Goal: Task Accomplishment & Management: Complete application form

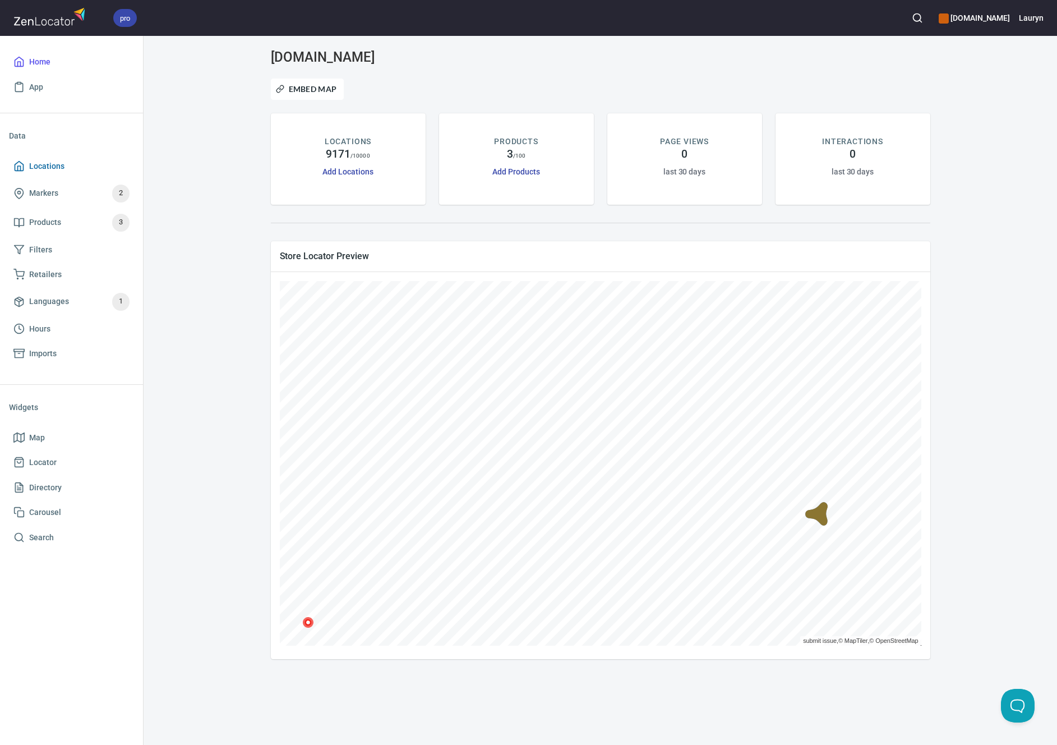
click at [61, 173] on link "Locations" at bounding box center [71, 166] width 125 height 25
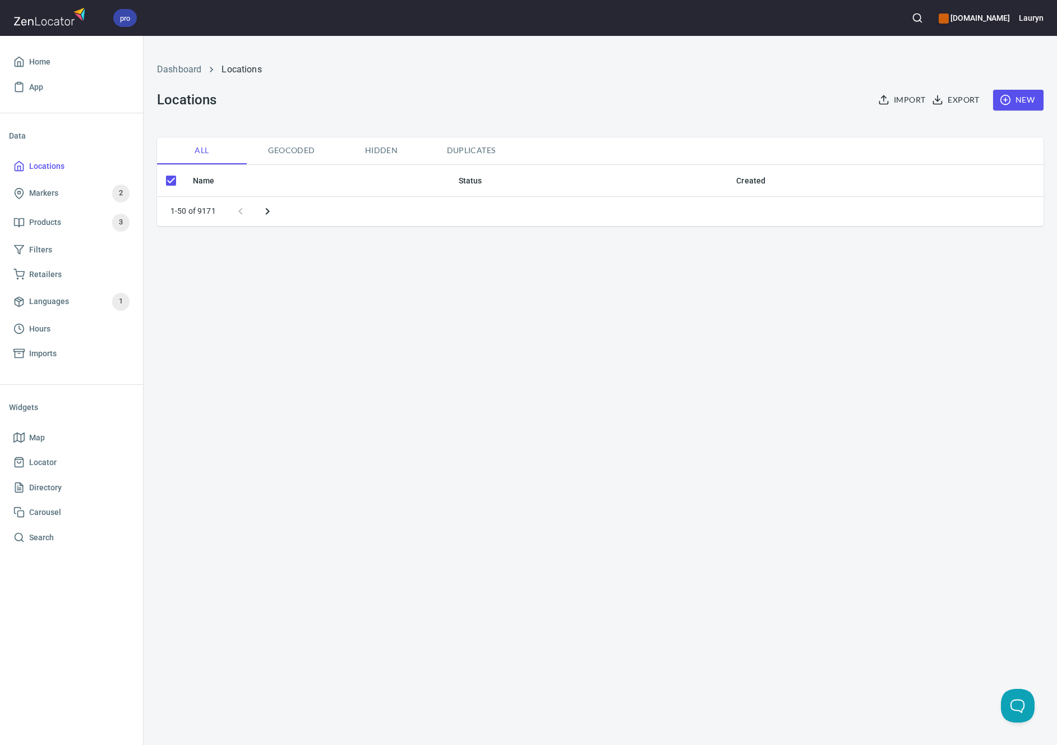
checkbox input "false"
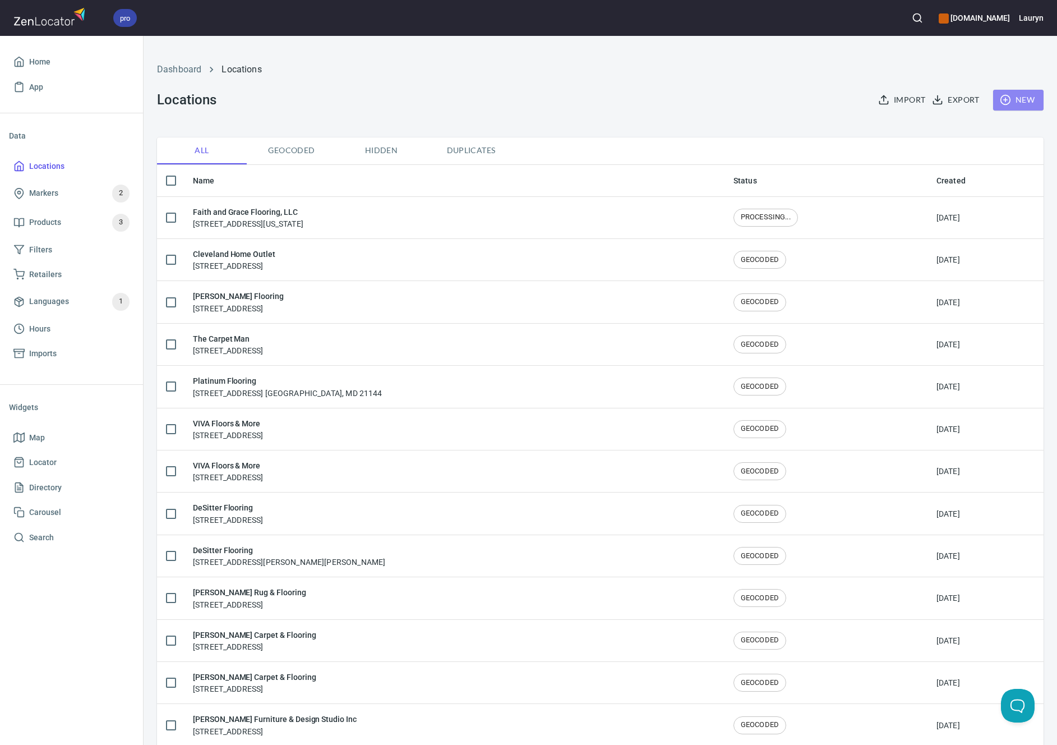
click at [1014, 105] on span "New" at bounding box center [1018, 100] width 33 height 14
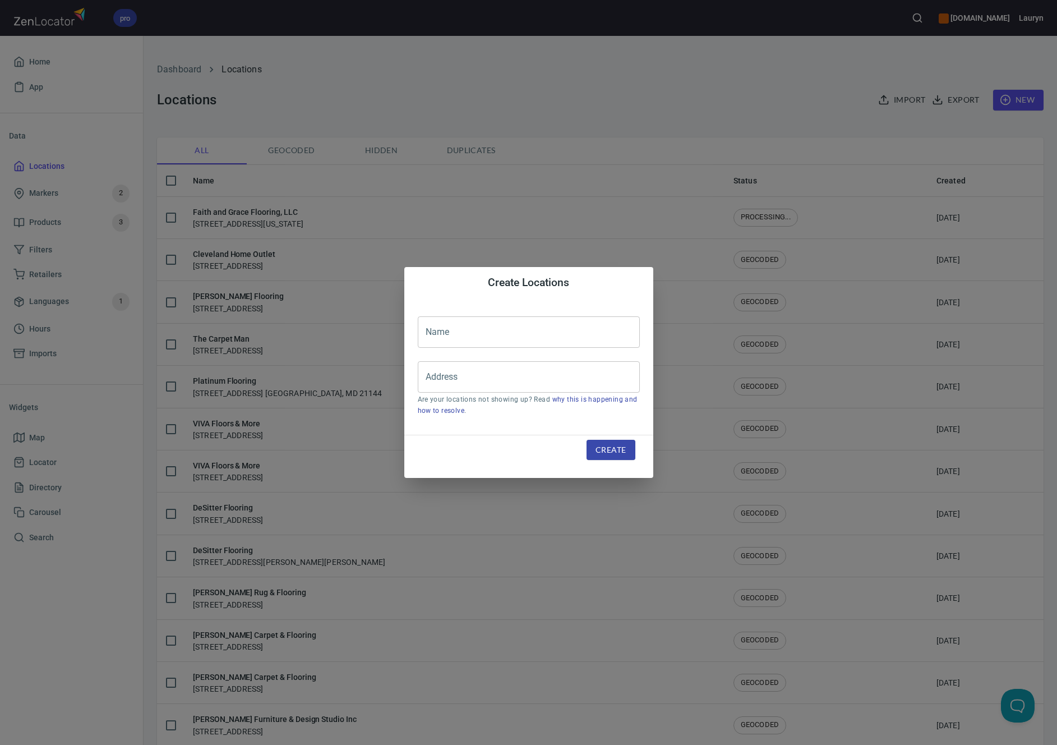
click at [509, 333] on input "text" at bounding box center [529, 331] width 222 height 31
paste input "Flooring Expo by Carpet King"
type input "Flooring Expo by Carpet King"
click at [535, 382] on input "Address" at bounding box center [520, 376] width 195 height 21
paste input "[STREET_ADDRESS]"
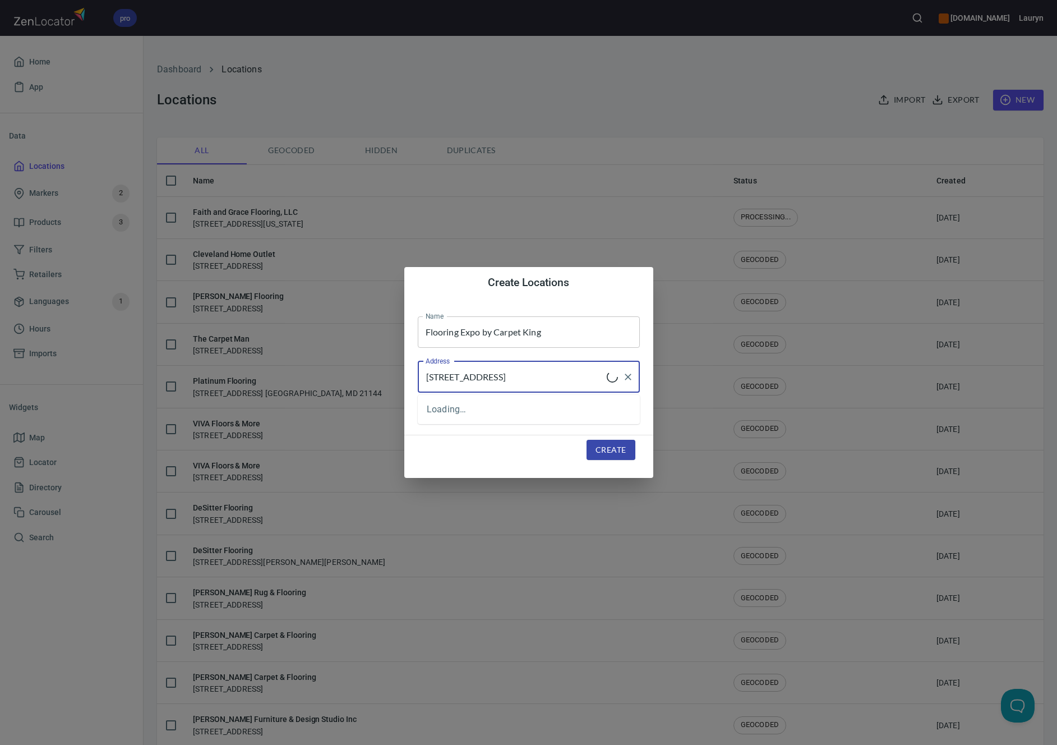
type input "[STREET_ADDRESS]"
click at [618, 455] on span "Create" at bounding box center [611, 450] width 30 height 14
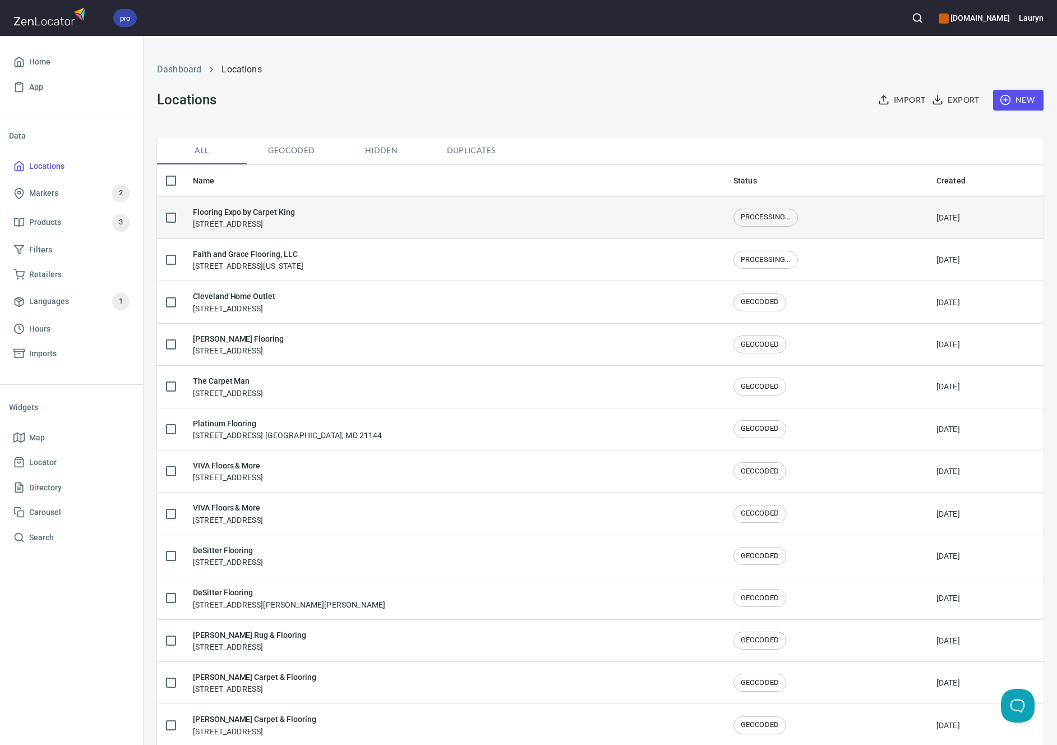
click at [406, 232] on td "Flooring Expo by Carpet King [STREET_ADDRESS]" at bounding box center [454, 217] width 541 height 42
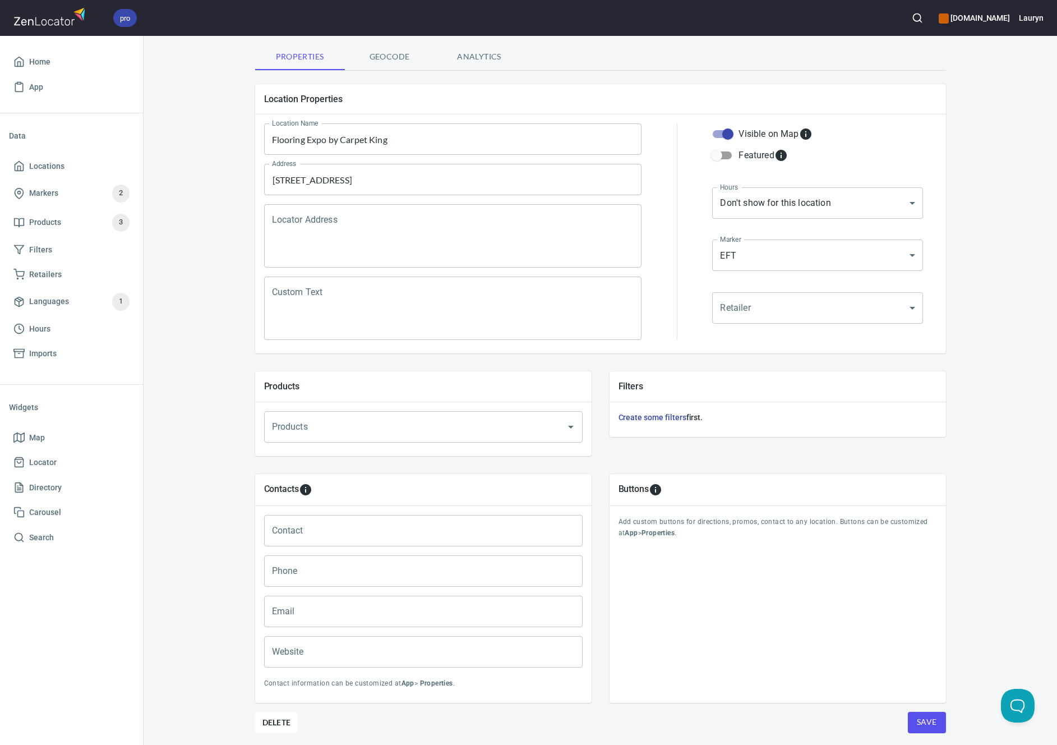
scroll to position [108, 0]
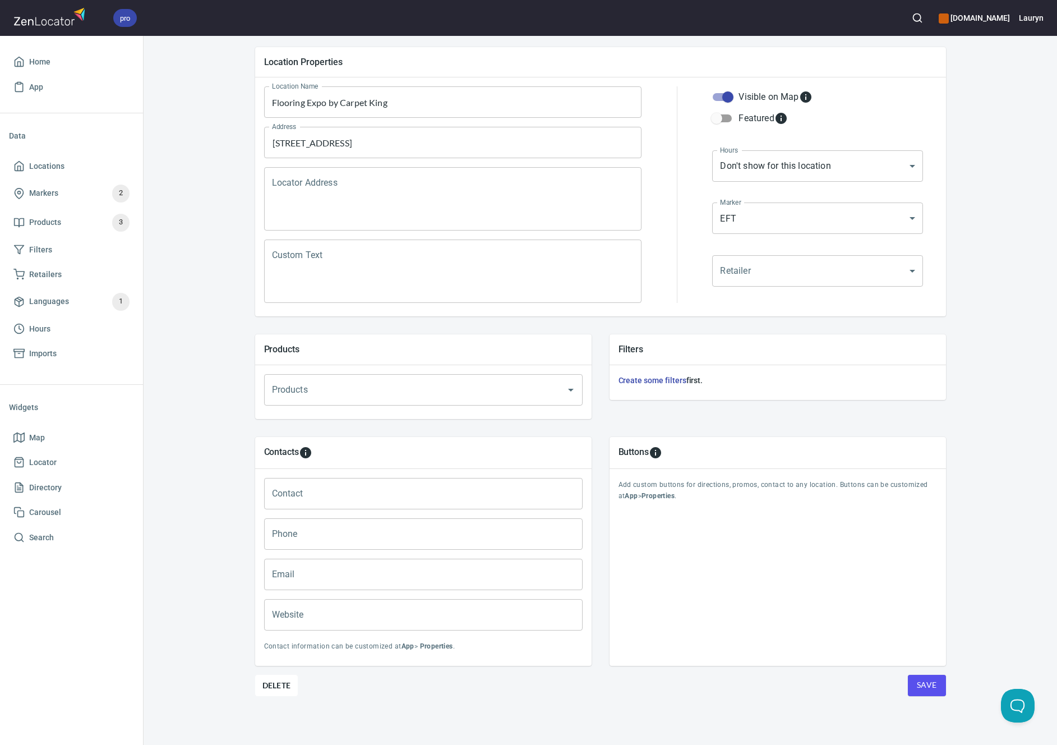
click at [439, 542] on input "Phone" at bounding box center [423, 533] width 319 height 31
paste input "(651) 420-2079"
type input "(651) 420-2079"
click at [356, 610] on input "Website" at bounding box center [423, 614] width 319 height 31
paste input "https://www.flooringexpo.com/"
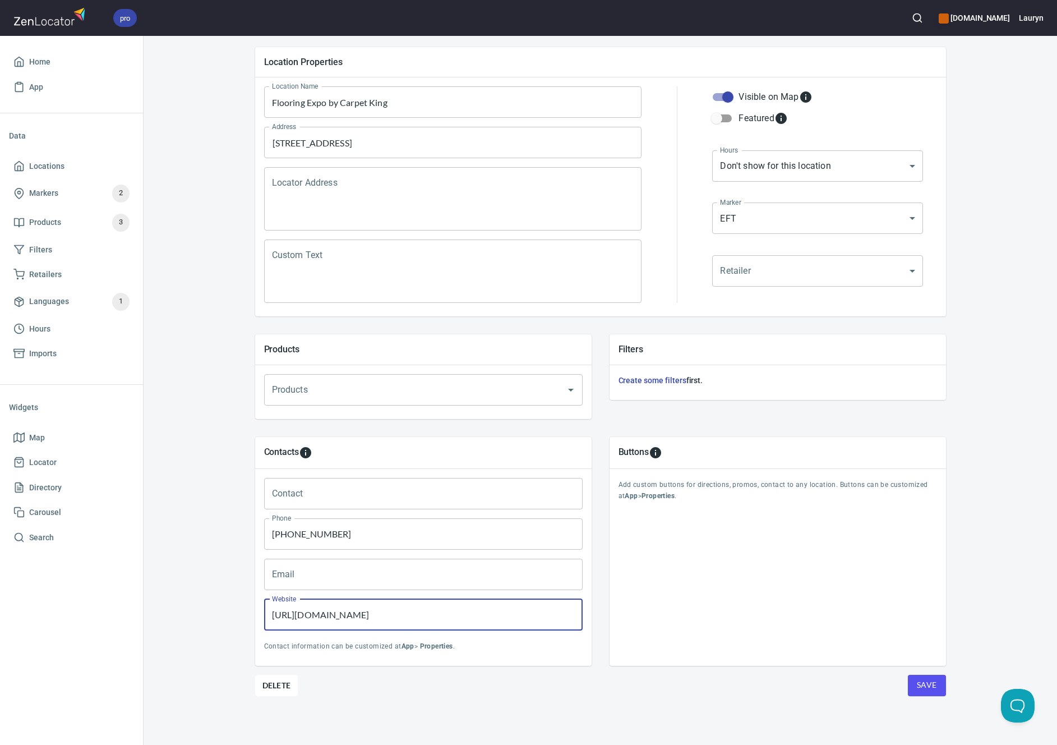
type input "https://www.flooringexpo.com/"
click at [735, 698] on div "Location Properties Location Name Flooring Expo by Carpet King Location Name Ad…" at bounding box center [600, 391] width 691 height 707
click at [936, 685] on button "Save" at bounding box center [927, 685] width 38 height 21
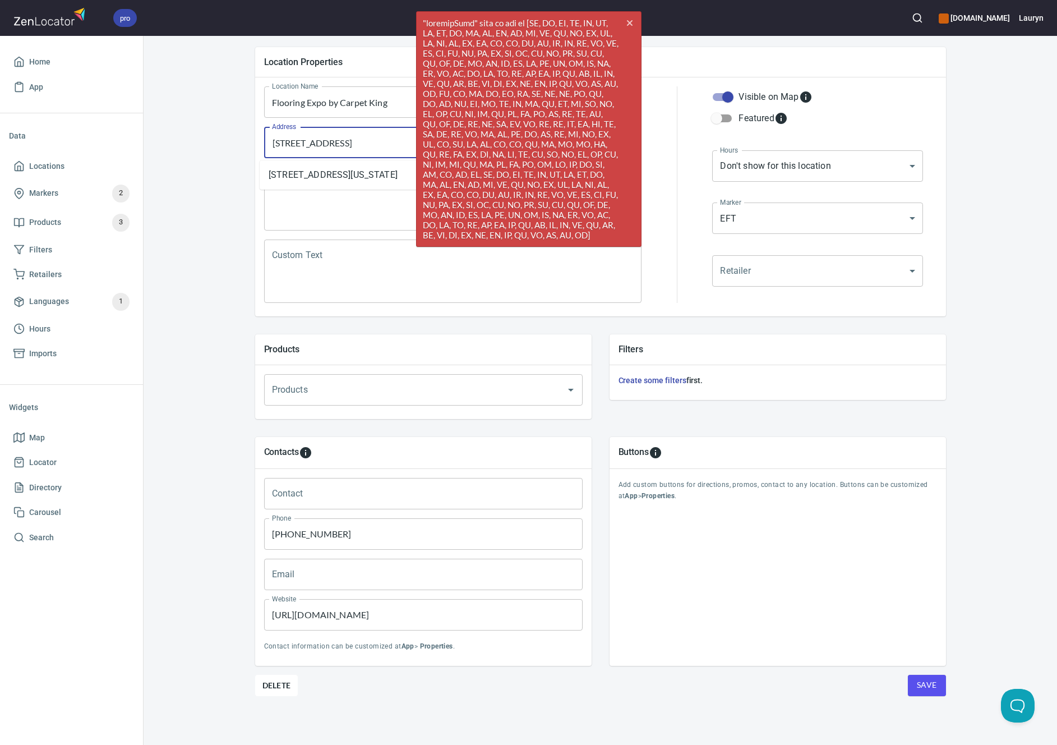
click at [327, 140] on input "[STREET_ADDRESS]" at bounding box center [444, 142] width 351 height 21
click at [633, 16] on button "cross" at bounding box center [630, 23] width 17 height 17
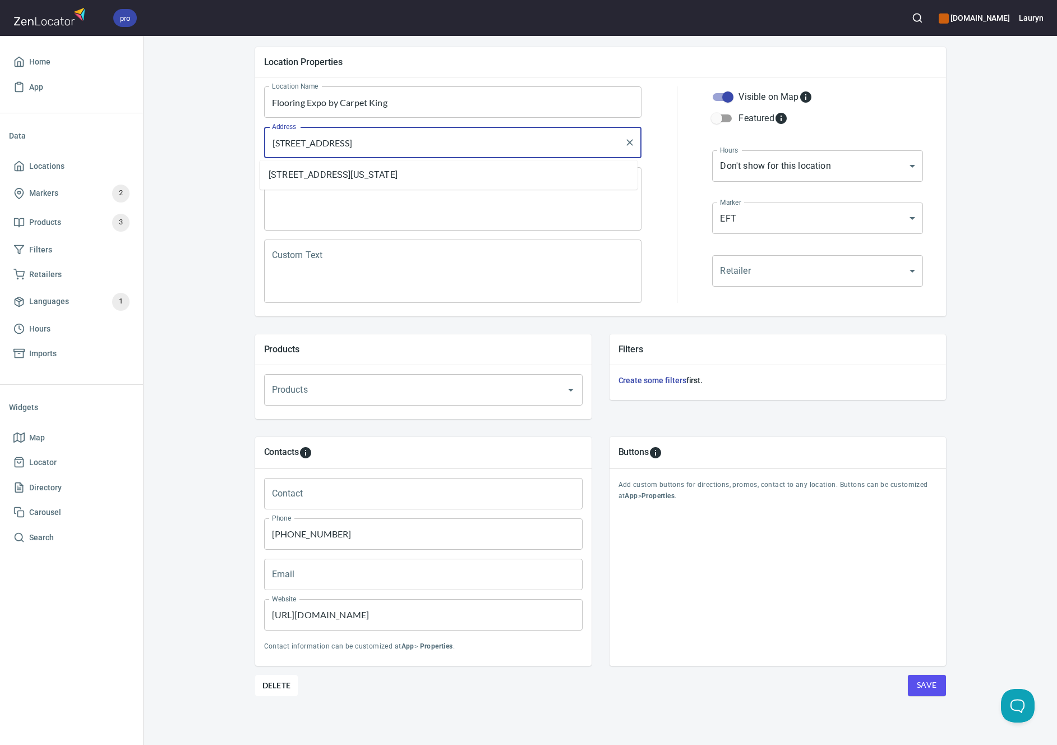
click at [510, 149] on input "[STREET_ADDRESS]" at bounding box center [444, 142] width 351 height 21
click at [437, 185] on li "2330 Cloud Drive NE, Blaine, Minnesota, United States" at bounding box center [449, 175] width 378 height 20
click at [913, 676] on button "Save" at bounding box center [927, 685] width 38 height 21
drag, startPoint x: 516, startPoint y: 146, endPoint x: 140, endPoint y: 146, distance: 375.8
click at [140, 146] on div "pro www.engineeredfloors.com Lauryn Home App Data Locations Markers 2 Products …" at bounding box center [528, 372] width 1057 height 745
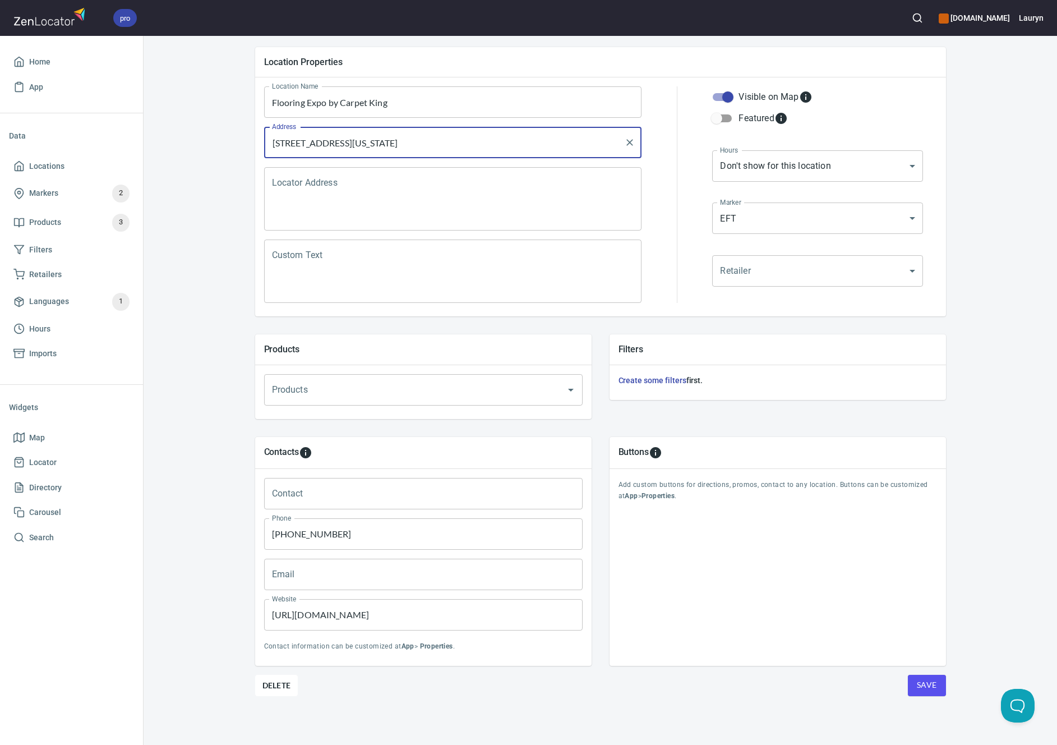
paste input "NE #121, Blaine, MN 55449"
type input "[STREET_ADDRESS]"
click at [918, 685] on span "Save" at bounding box center [927, 685] width 20 height 14
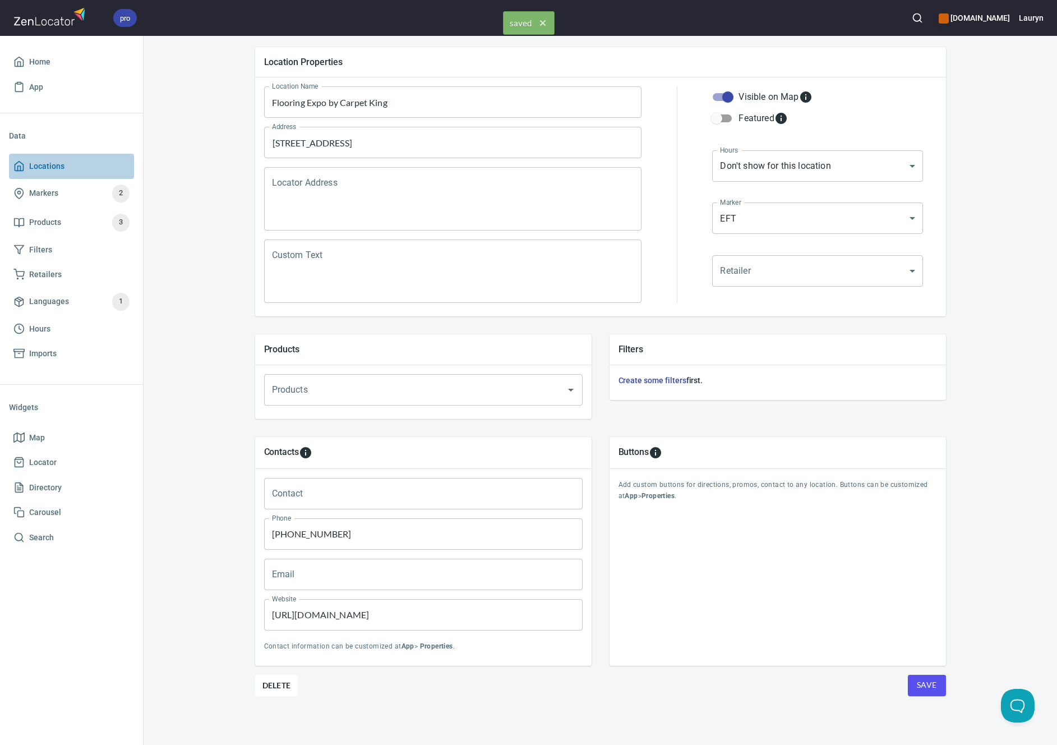
click at [80, 162] on span "Locations" at bounding box center [71, 166] width 116 height 14
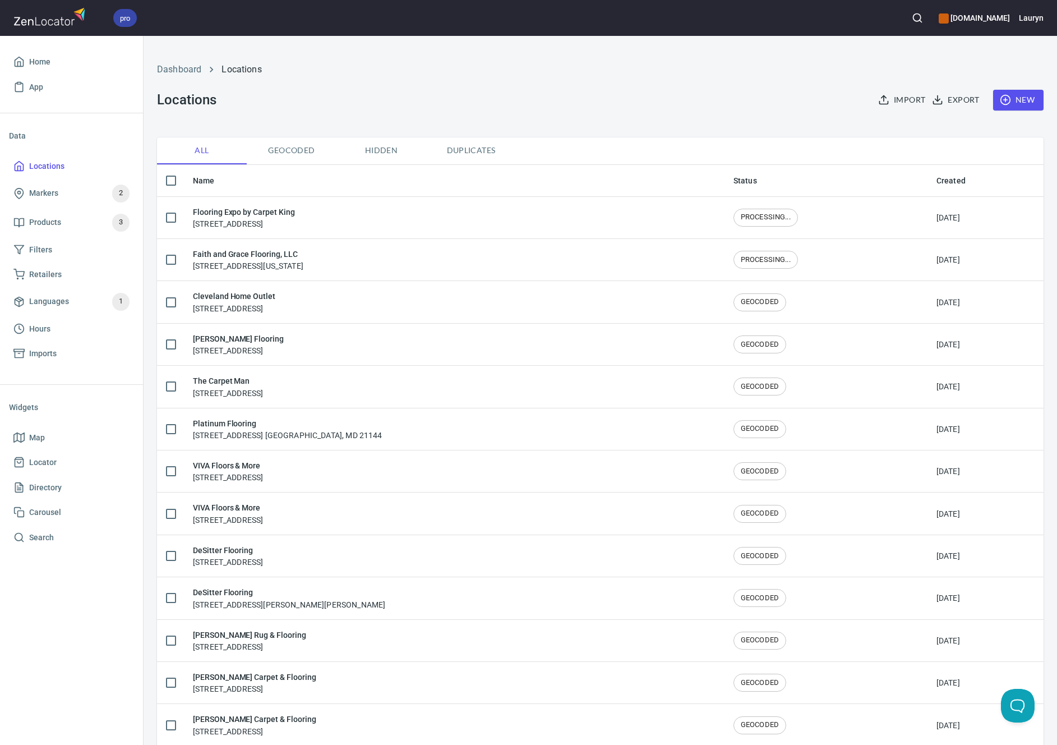
checkbox input "false"
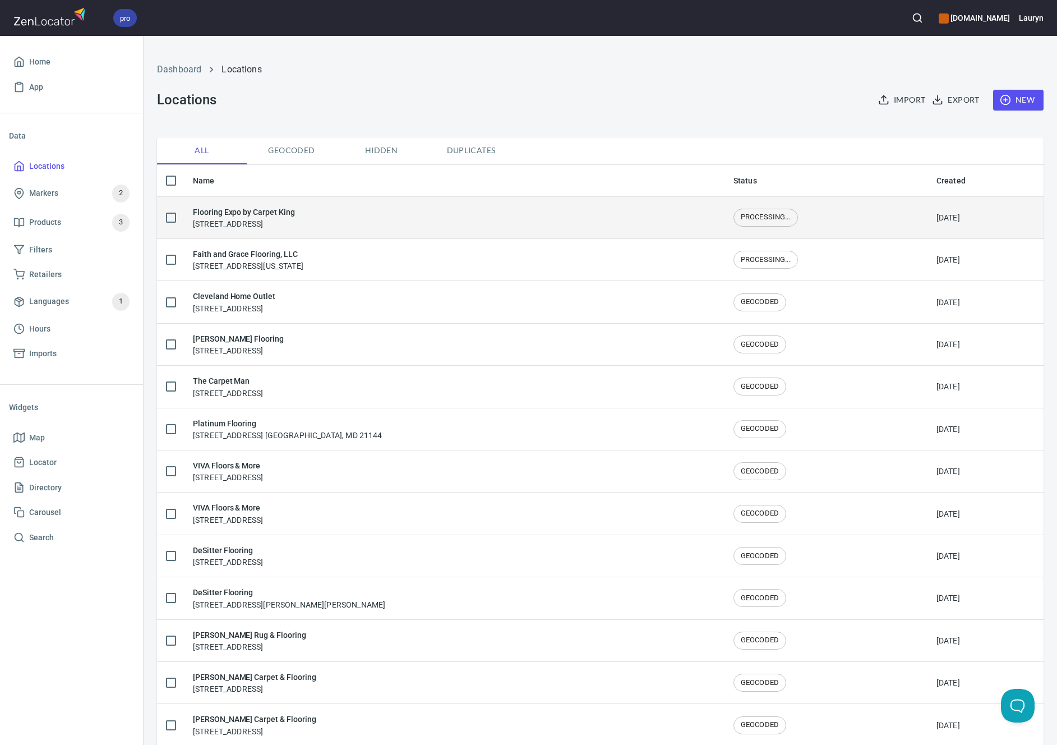
drag, startPoint x: 345, startPoint y: 223, endPoint x: 321, endPoint y: 225, distance: 24.2
click at [321, 225] on div "Flooring Expo by Carpet King [STREET_ADDRESS]" at bounding box center [454, 218] width 523 height 24
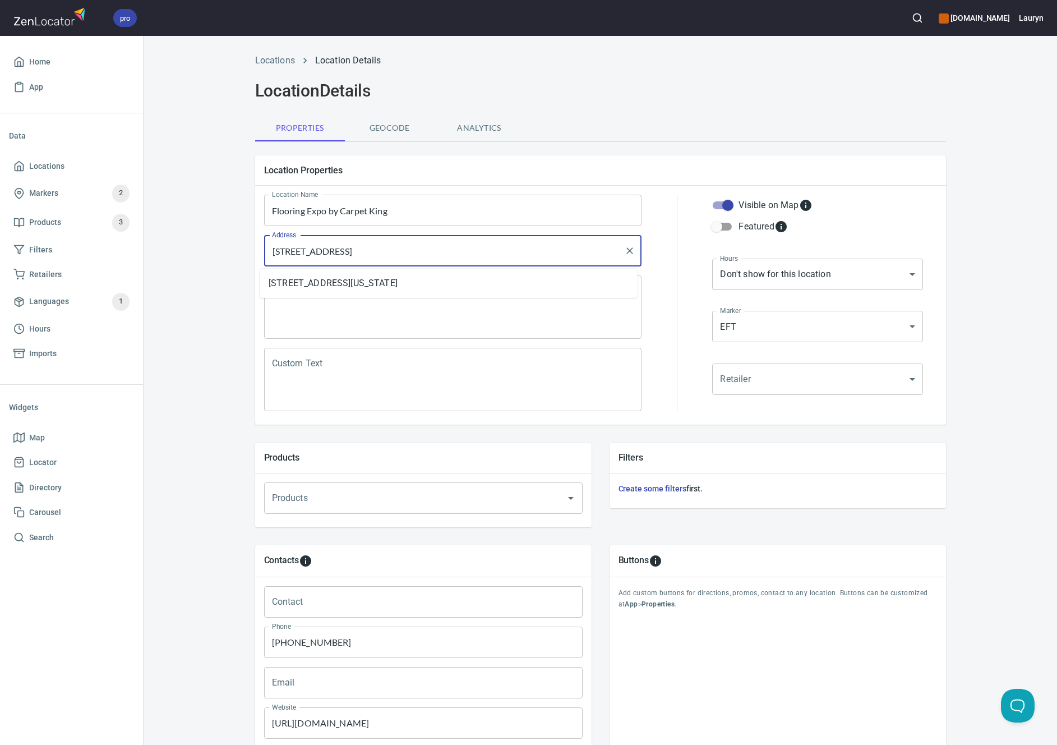
drag, startPoint x: 461, startPoint y: 248, endPoint x: 415, endPoint y: 248, distance: 46.0
click at [415, 248] on input "[STREET_ADDRESS]" at bounding box center [444, 250] width 351 height 21
click at [90, 174] on link "Locations" at bounding box center [71, 166] width 125 height 25
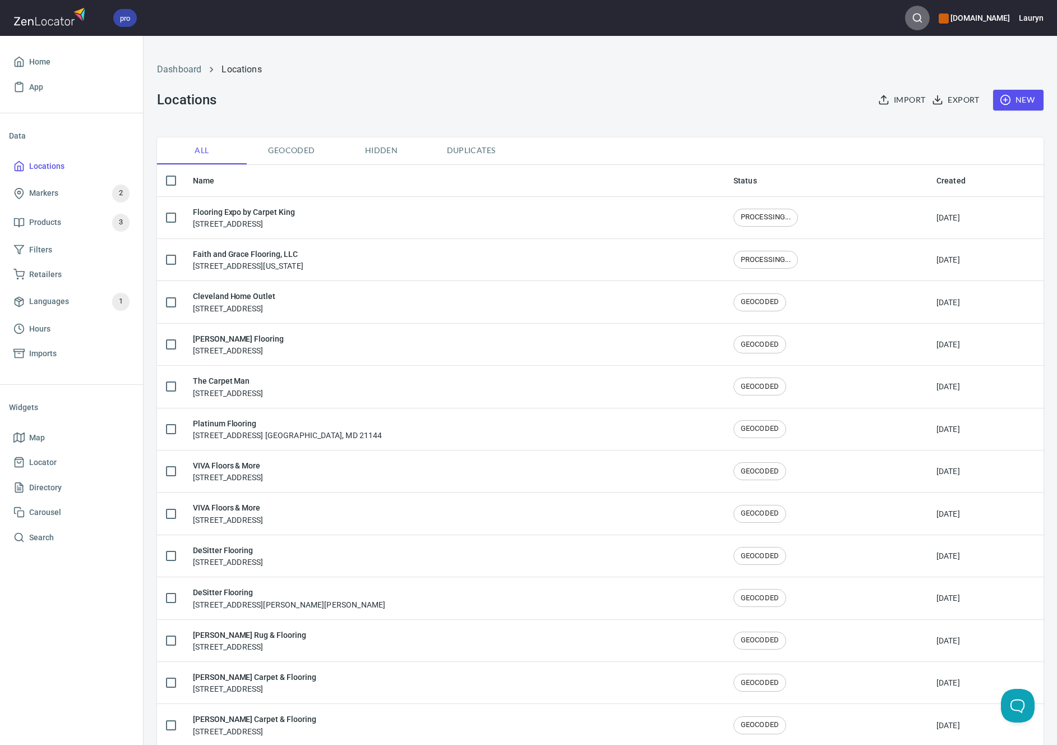
click at [912, 22] on icon "button" at bounding box center [917, 17] width 11 height 11
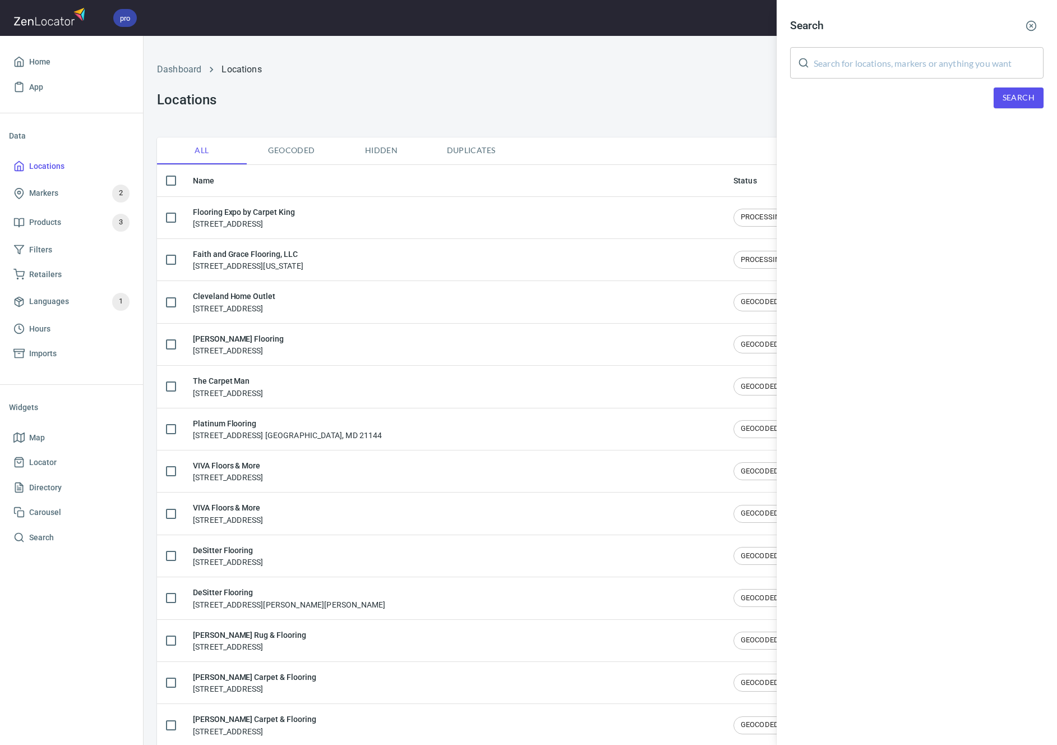
click at [878, 48] on input "text" at bounding box center [929, 62] width 230 height 31
paste input "55449"
type input "55449"
click at [1014, 102] on span "Search" at bounding box center [1019, 98] width 32 height 14
click at [1033, 22] on icon "button" at bounding box center [1031, 25] width 11 height 11
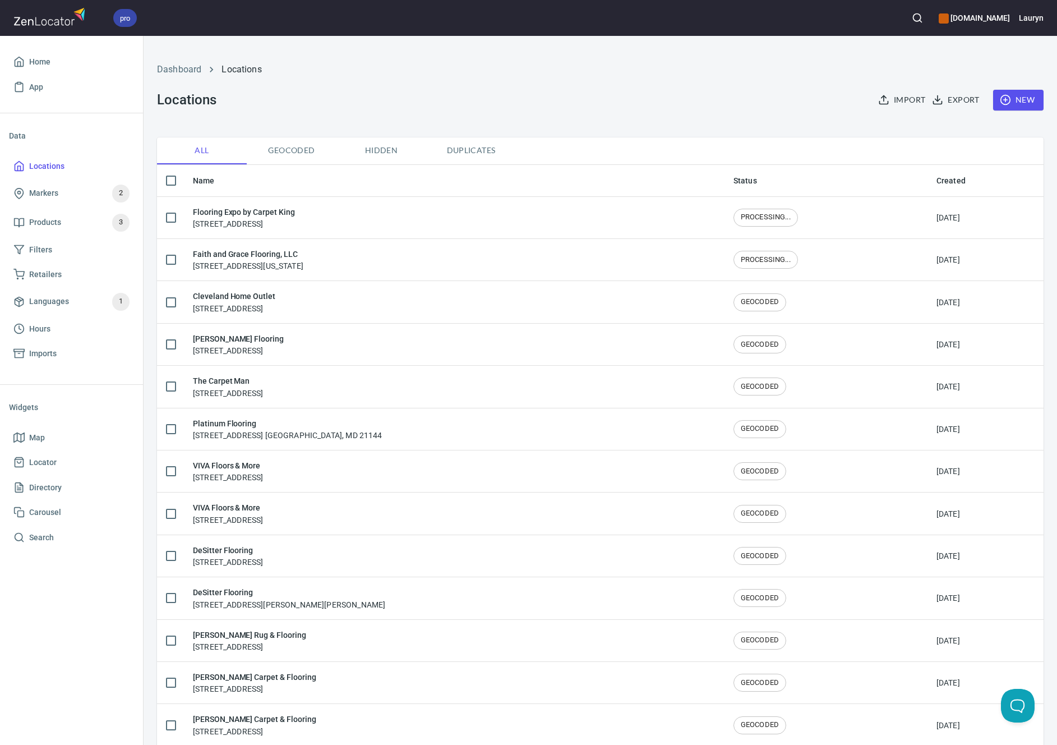
click at [1001, 103] on circle "button" at bounding box center [1006, 100] width 10 height 10
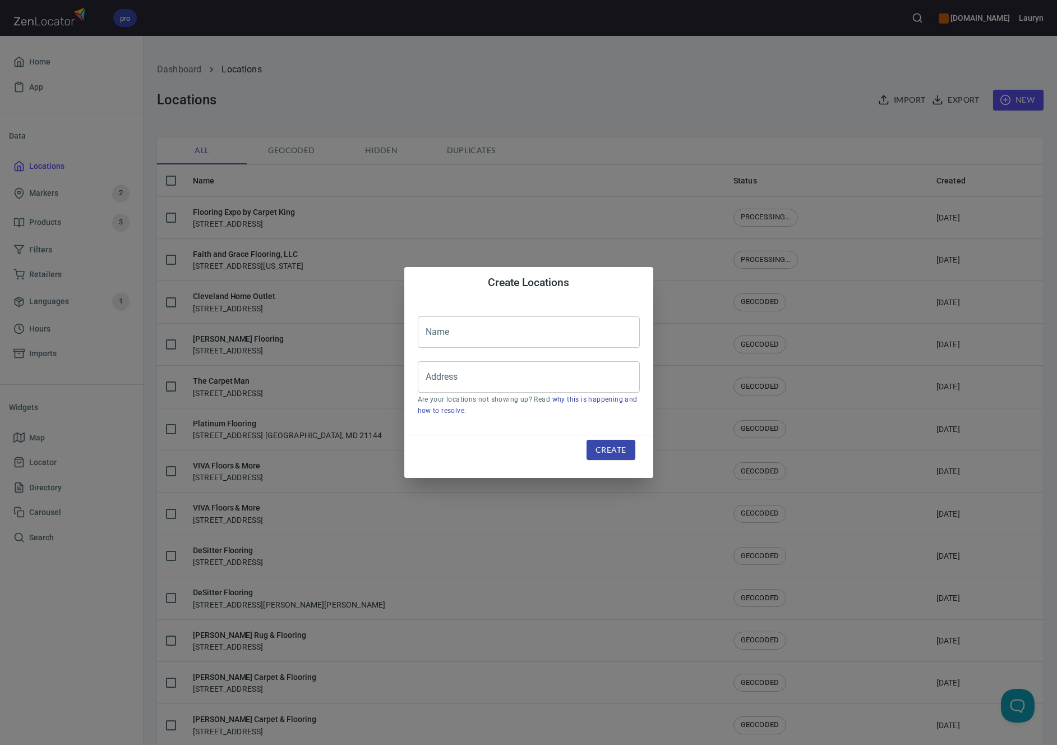
click at [799, 127] on div "Create Locations Name Name Address Address Are your locations not showing up? R…" at bounding box center [528, 372] width 1057 height 745
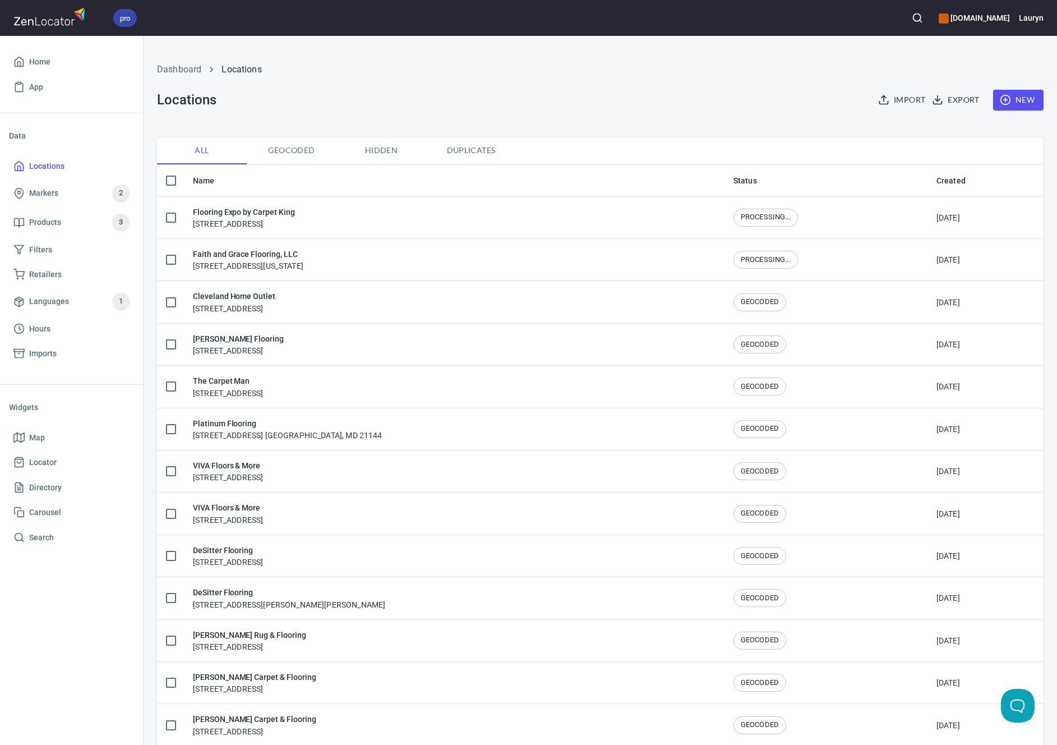
click at [905, 25] on button "button" at bounding box center [917, 18] width 25 height 25
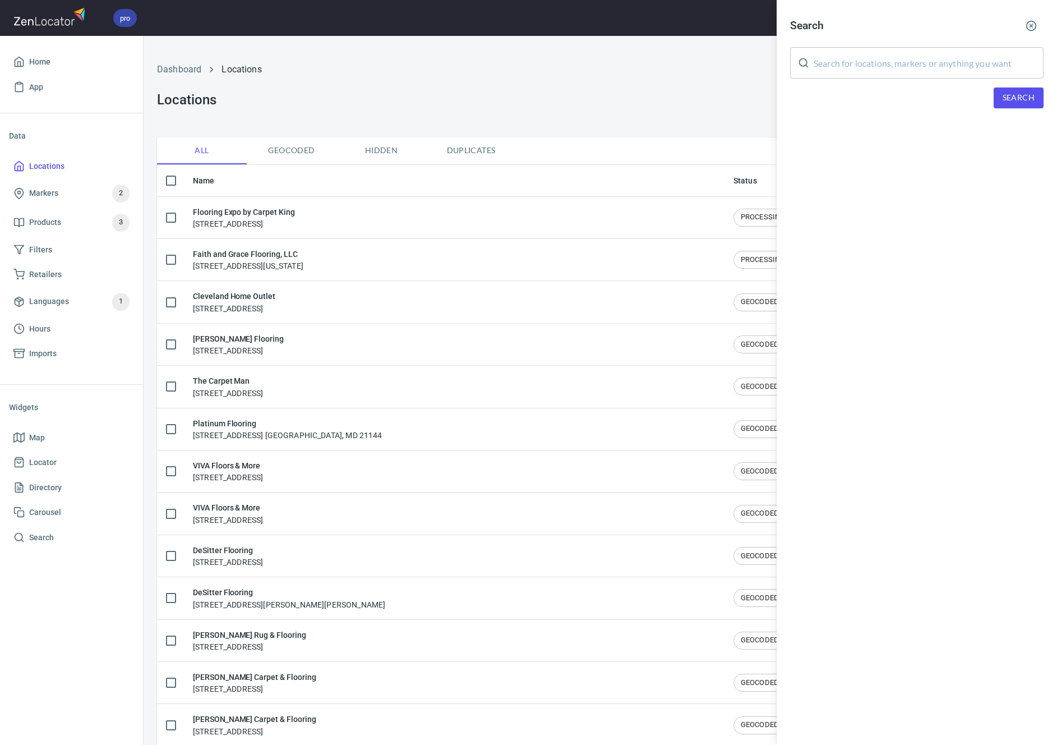
click at [877, 49] on input "text" at bounding box center [929, 62] width 230 height 31
paste input "55082"
type input "55082"
click at [1013, 100] on span "Search" at bounding box center [1019, 98] width 32 height 14
click at [1029, 24] on icon "button" at bounding box center [1031, 25] width 11 height 11
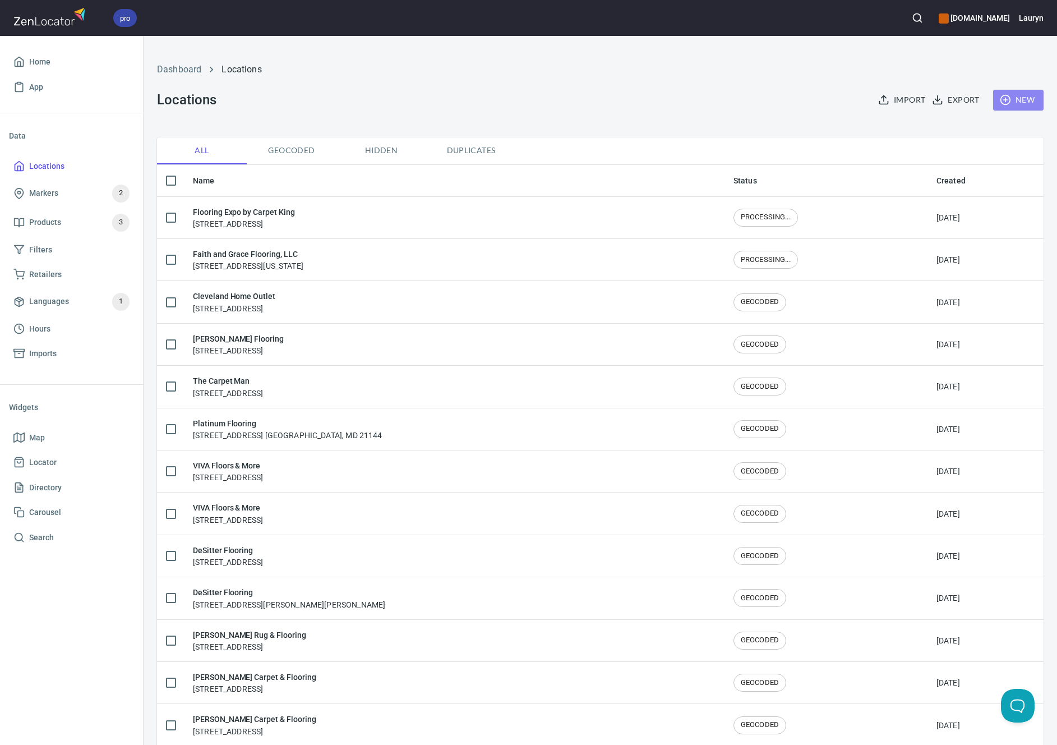
click at [1000, 94] on icon "button" at bounding box center [1005, 99] width 11 height 11
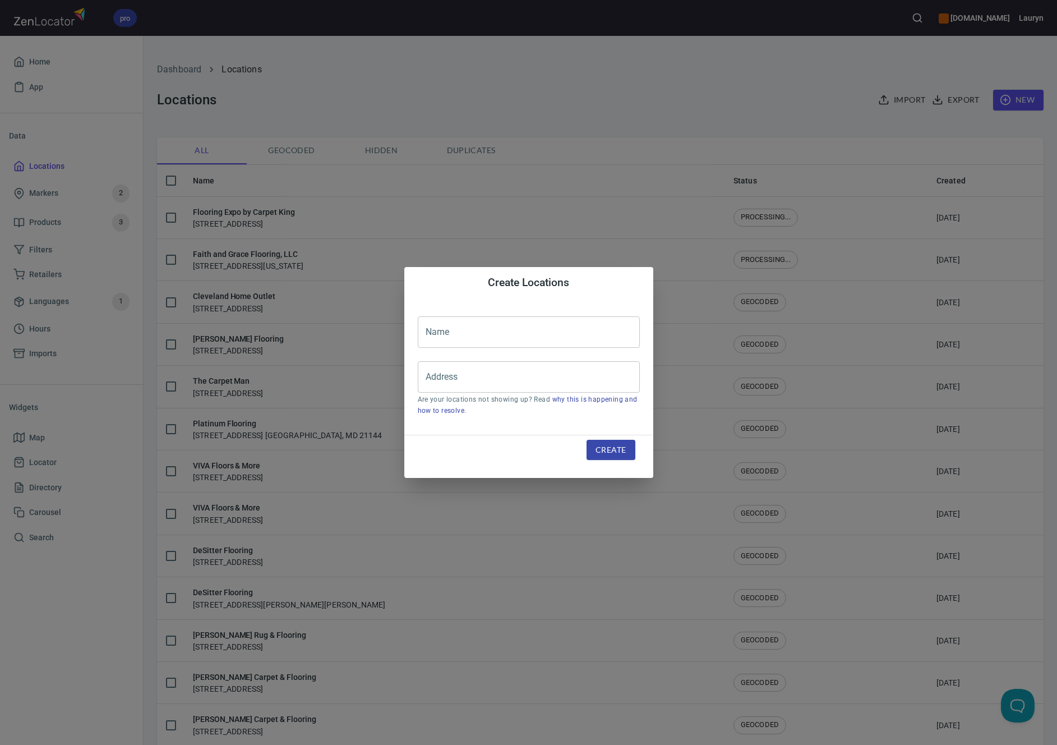
click at [513, 329] on input "text" at bounding box center [529, 331] width 222 height 31
paste input "Flooring Expo by Carpet King"
type input "Flooring Expo by Carpet King"
click at [531, 380] on input "Address" at bounding box center [520, 376] width 195 height 21
paste input "[STREET_ADDRESS]"
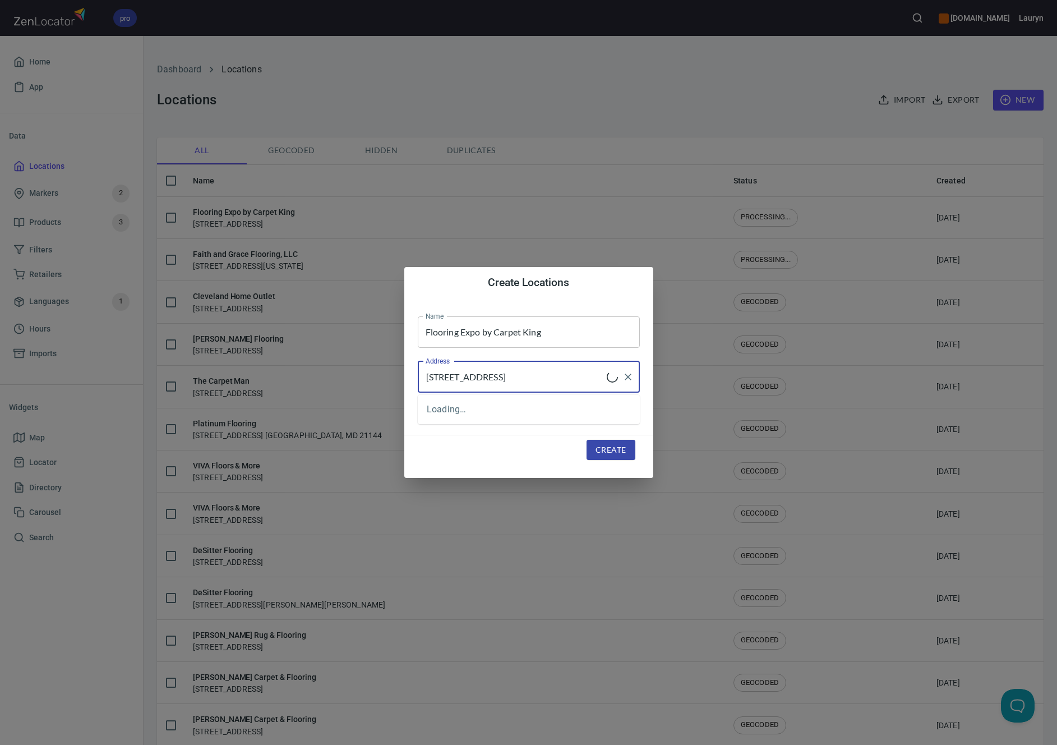
type input "[STREET_ADDRESS]"
click at [622, 447] on span "Create" at bounding box center [611, 450] width 30 height 14
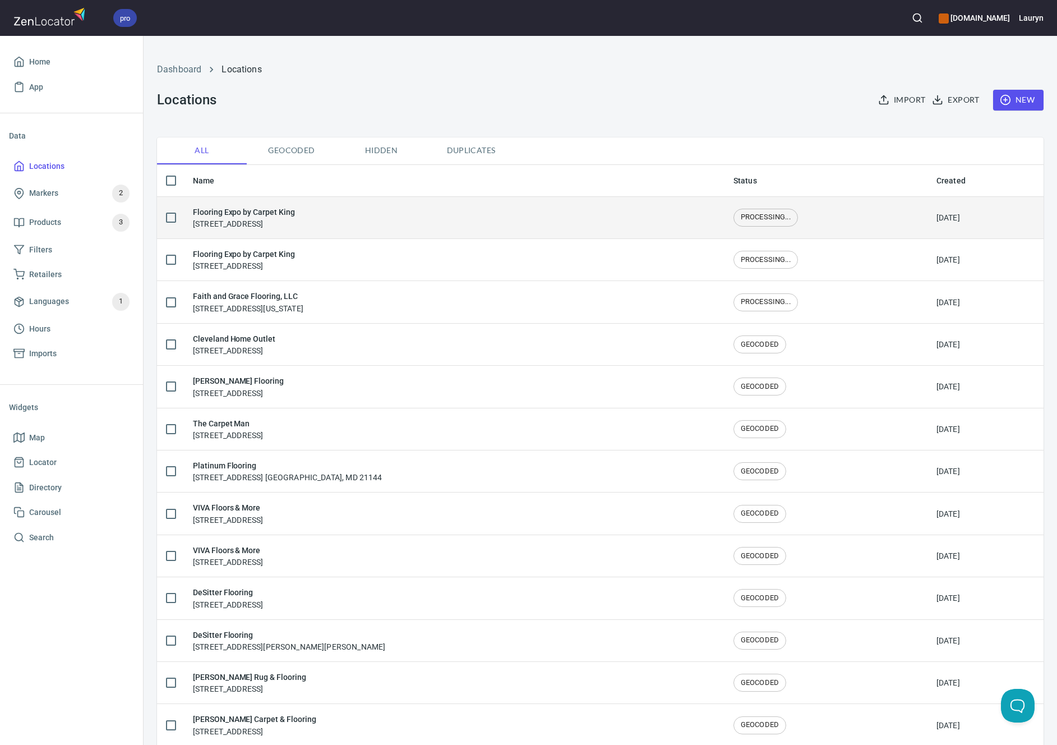
click at [522, 227] on div "Flooring Expo by Carpet King 1754 Market Dr, Stillwater, MN 55082" at bounding box center [454, 218] width 523 height 24
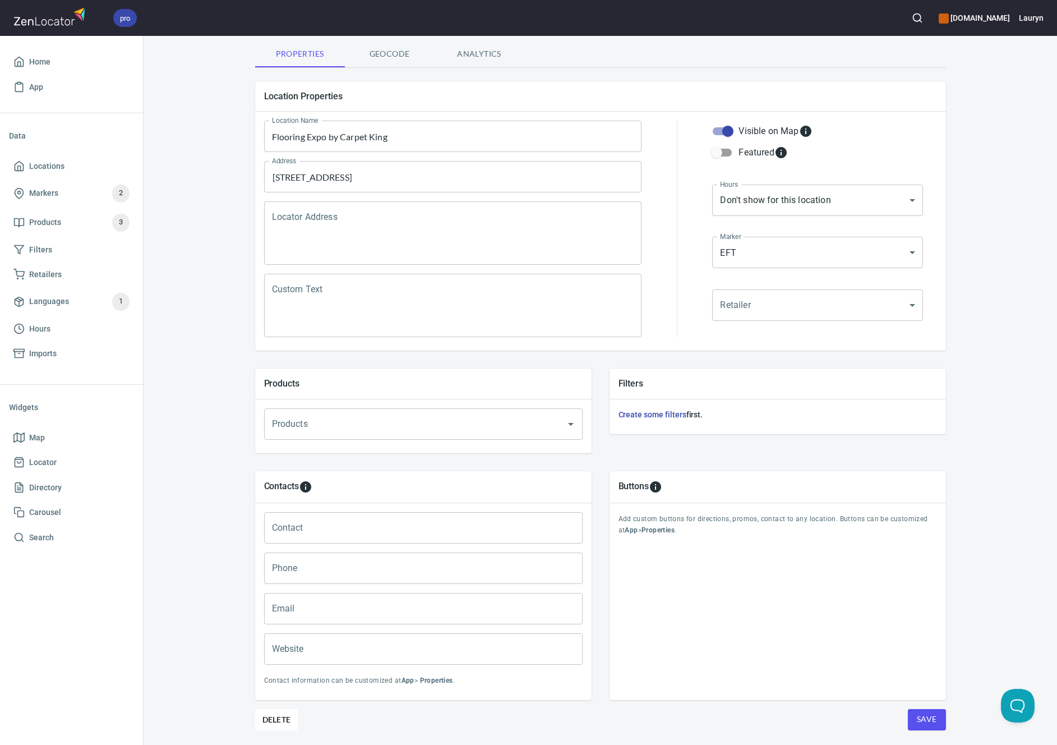
scroll to position [108, 0]
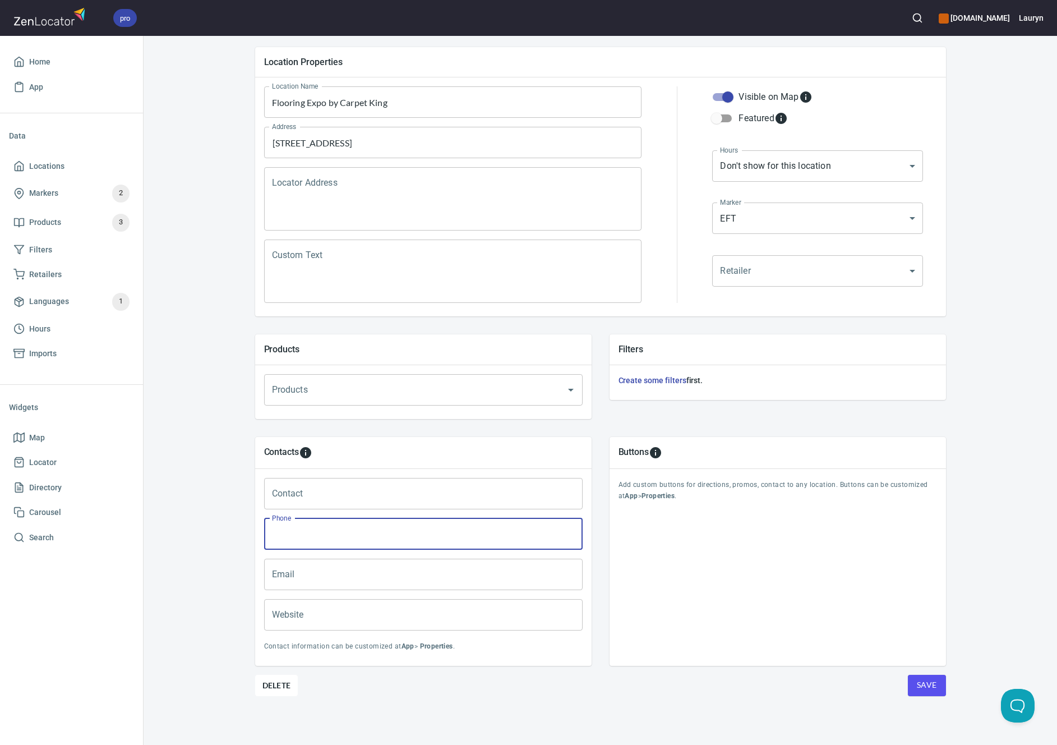
click at [349, 531] on input "Phone" at bounding box center [423, 533] width 319 height 31
paste input "(651) 627-4356"
type input "(651) 627-4356"
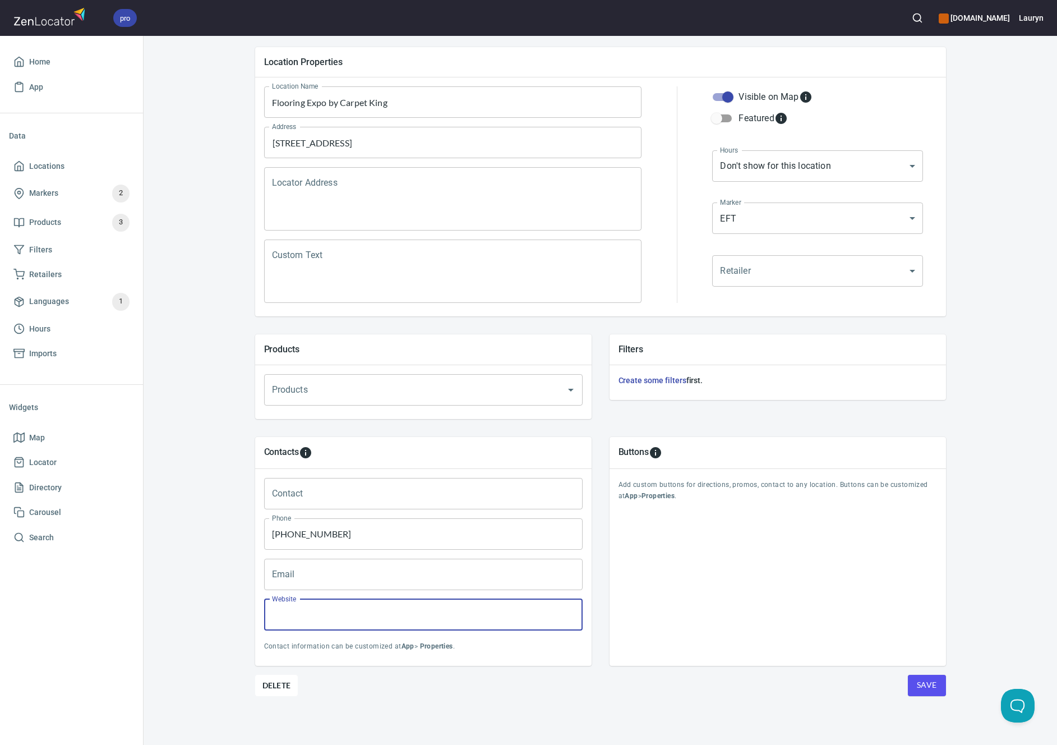
click at [360, 620] on input "Website" at bounding box center [423, 614] width 319 height 31
paste input "https://www.flooringexpo.com/"
type input "https://www.flooringexpo.com/"
click at [559, 708] on div "Location Properties Location Name Flooring Expo by Carpet King Location Name Ad…" at bounding box center [600, 391] width 691 height 707
click at [917, 682] on span "Save" at bounding box center [927, 685] width 20 height 14
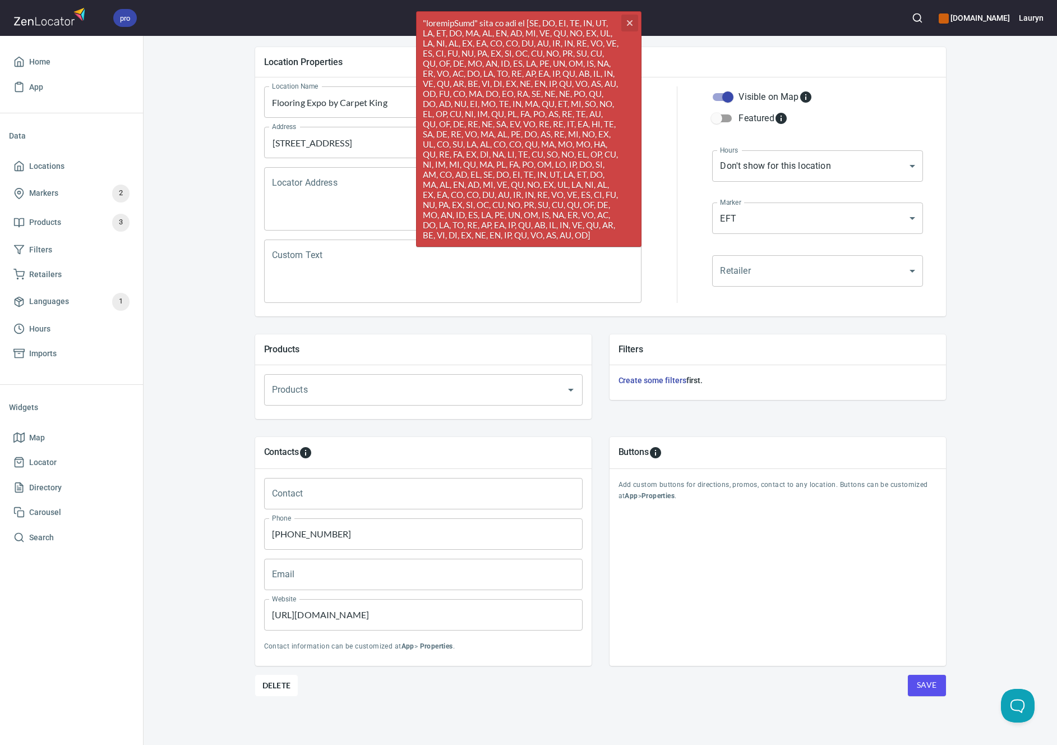
click at [630, 21] on icon "button" at bounding box center [630, 23] width 6 height 6
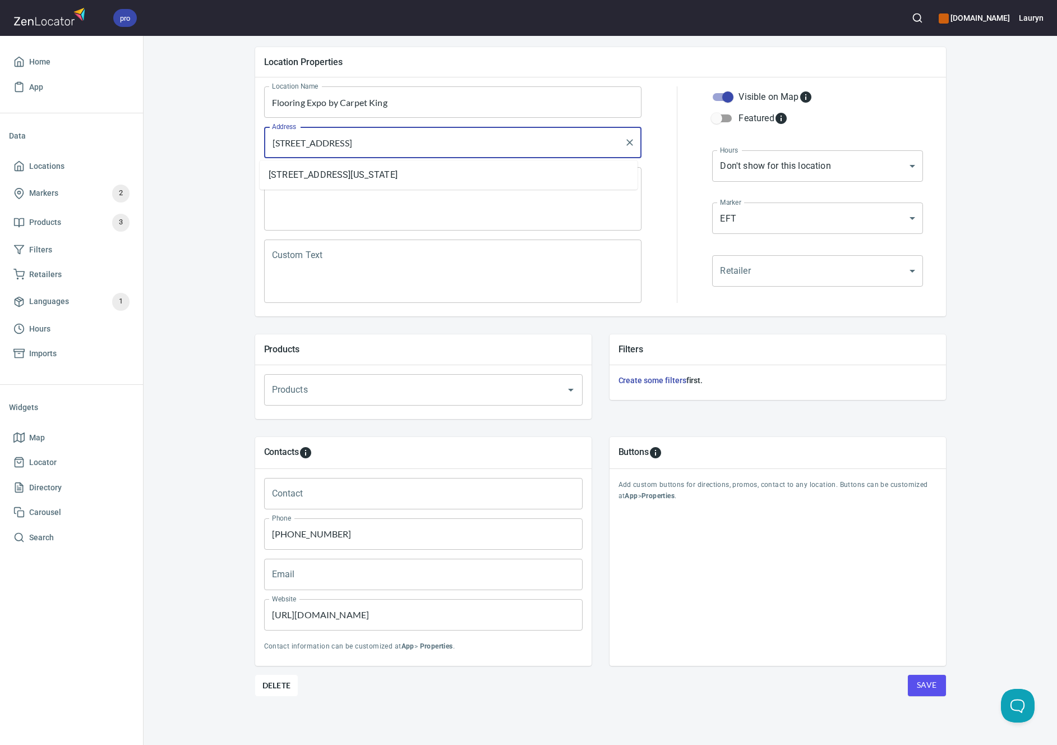
click at [452, 142] on input "[STREET_ADDRESS]" at bounding box center [444, 142] width 351 height 21
click at [470, 181] on li "1754 Market Drive, West Lakeland, Minnesota, United States" at bounding box center [449, 175] width 378 height 20
type input "1754 Market Drive, West Lakeland, Minnesota, United States"
click at [625, 138] on icon "Clear" at bounding box center [629, 142] width 11 height 11
paste input "[STREET_ADDRESS]"
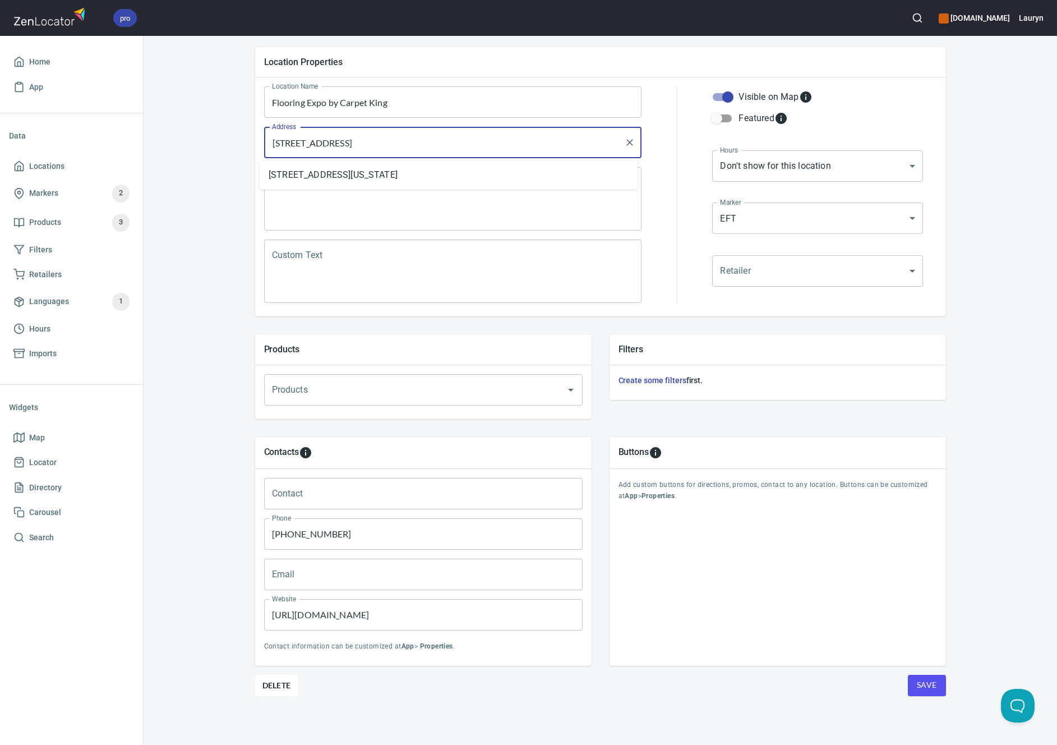
type input "[STREET_ADDRESS]"
click at [661, 196] on div at bounding box center [676, 195] width 57 height 230
click at [908, 689] on button "Save" at bounding box center [927, 685] width 38 height 21
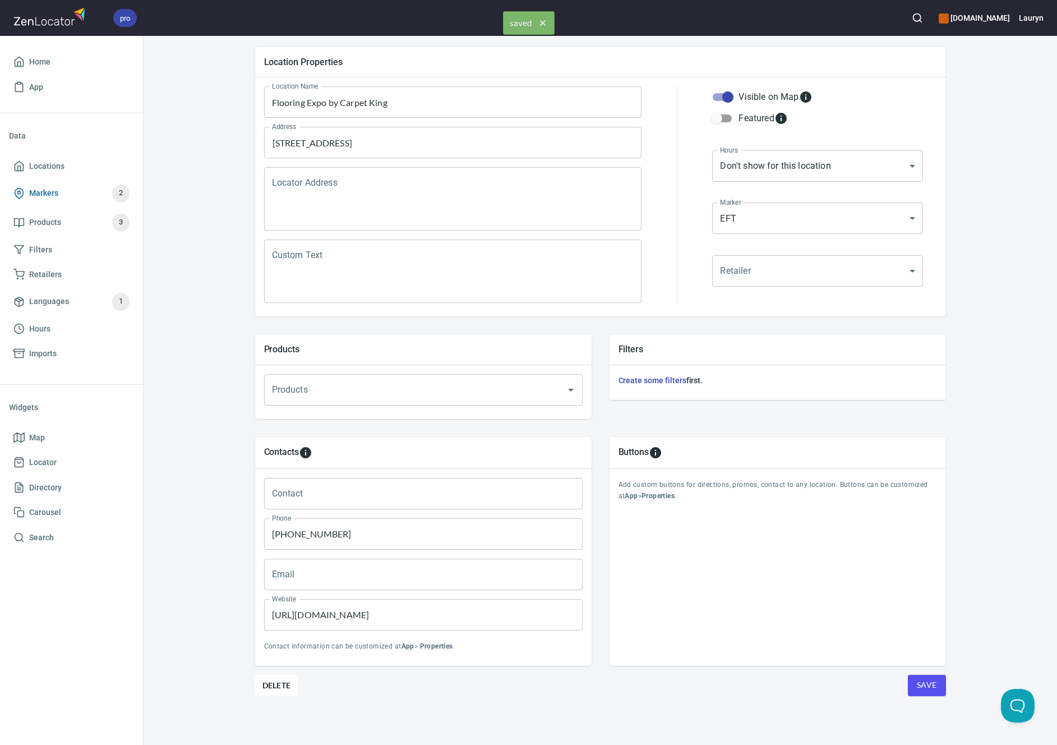
click at [67, 181] on link "Markers 2" at bounding box center [71, 193] width 125 height 29
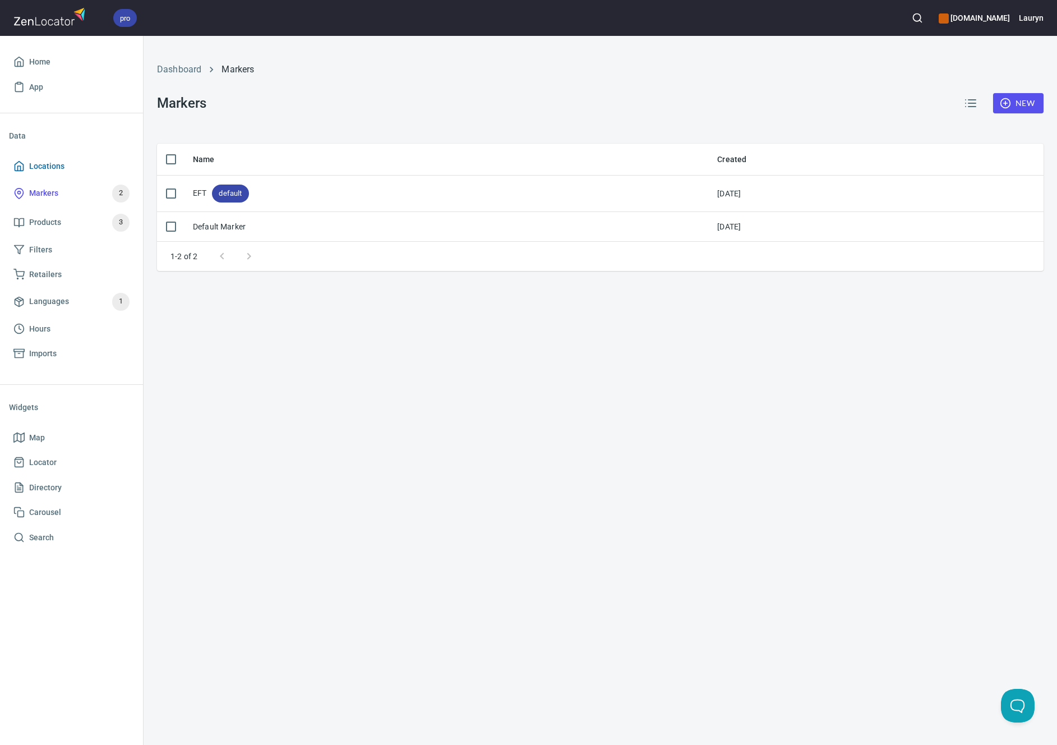
click at [67, 174] on link "Locations" at bounding box center [71, 166] width 125 height 25
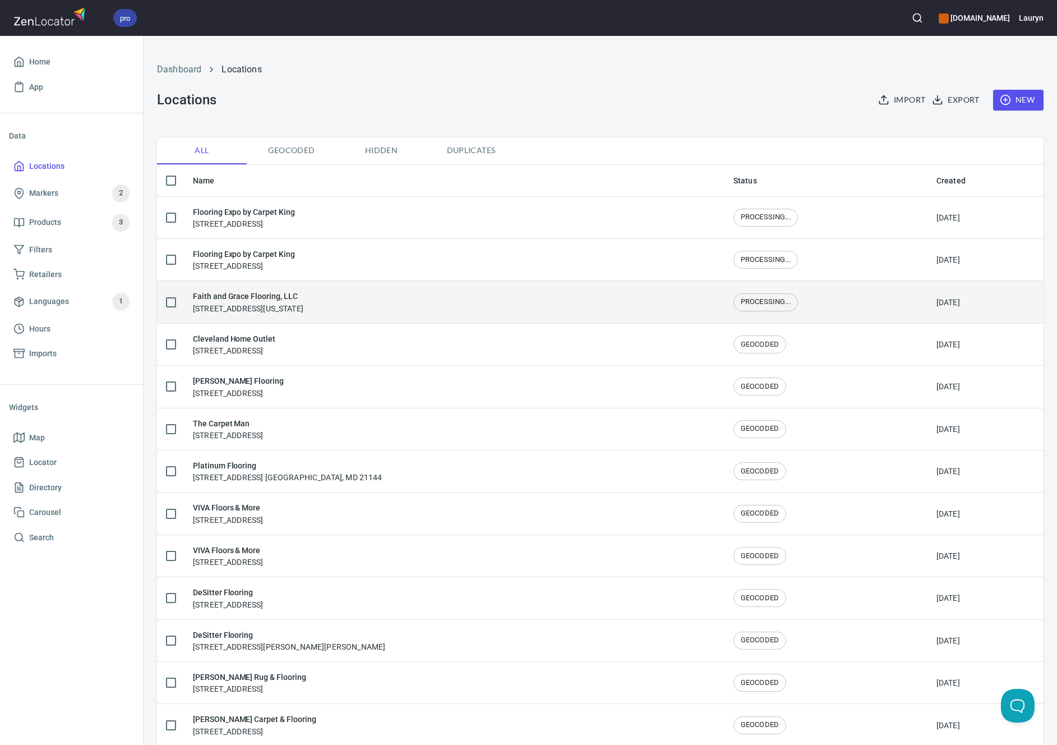
click at [303, 311] on div "Faith and Grace Flooring, LLC 902 Dashiel Street, Murfreesboro, Tennessee, Unit…" at bounding box center [248, 302] width 111 height 24
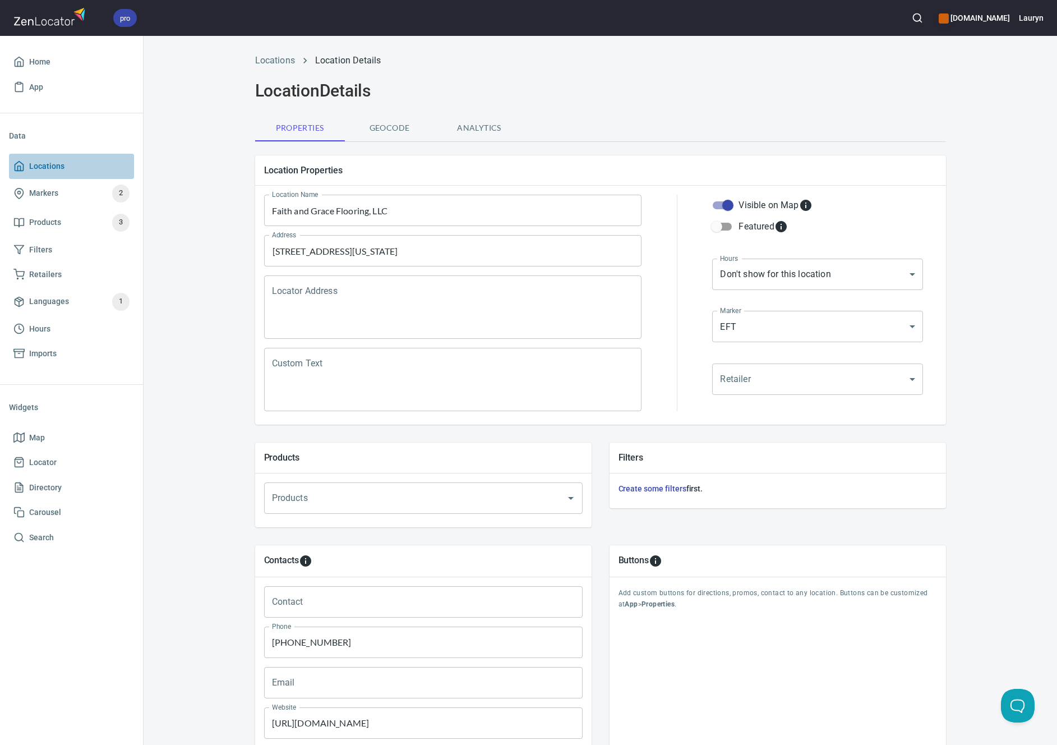
click at [76, 167] on span "Locations" at bounding box center [71, 166] width 116 height 14
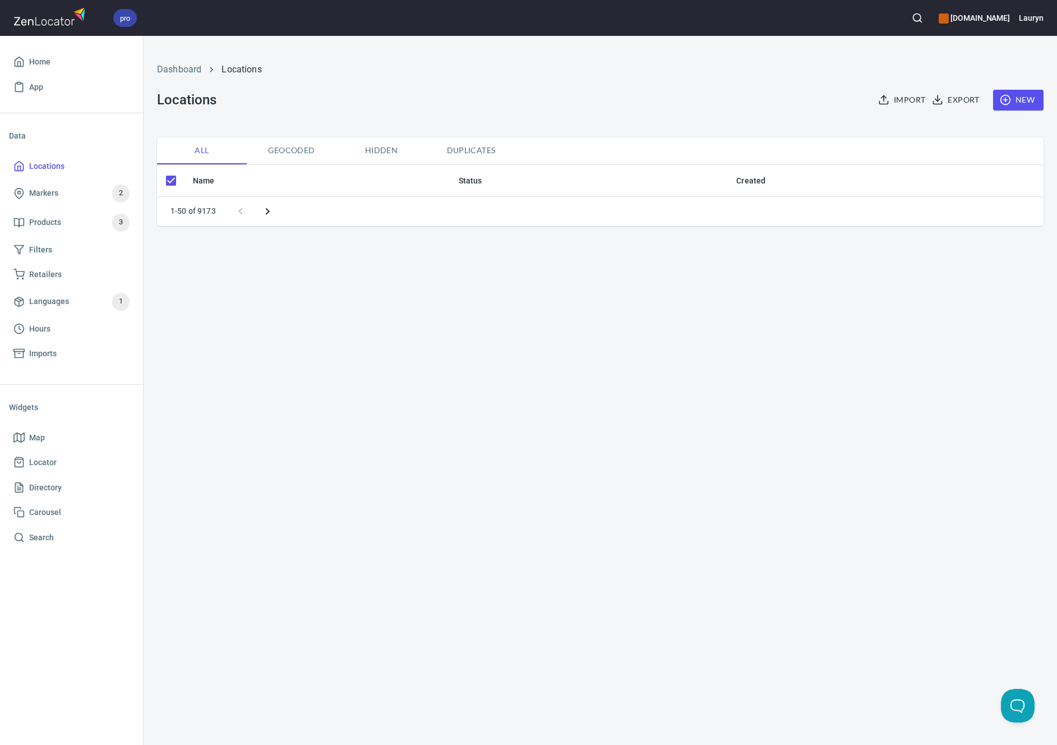
checkbox input "false"
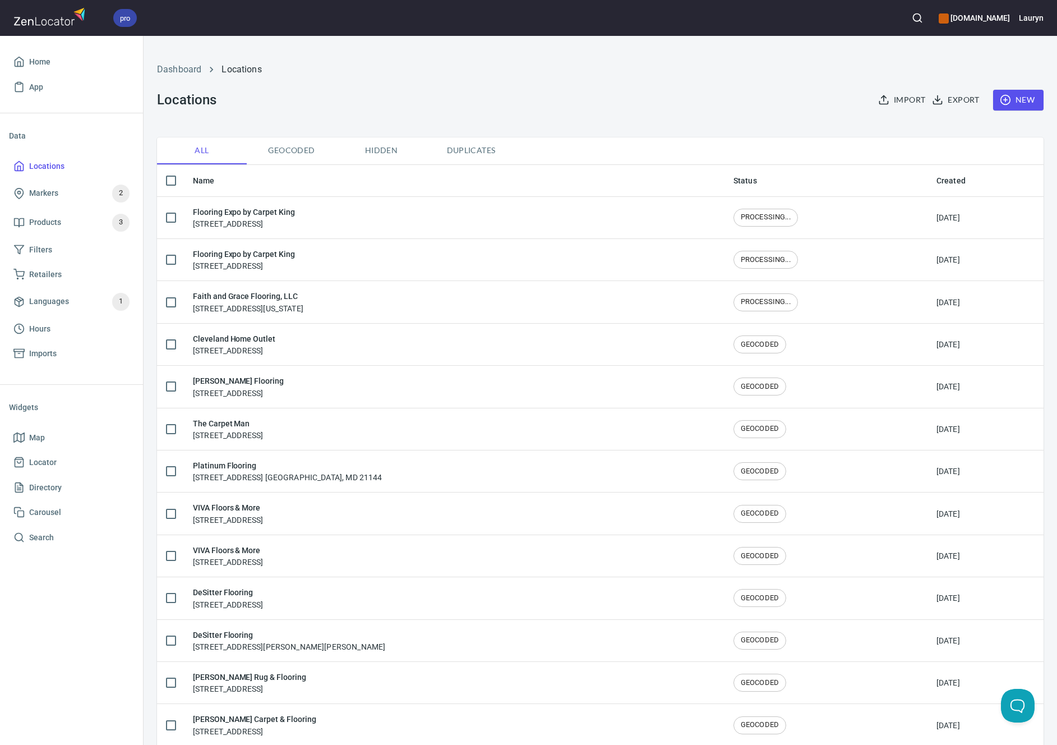
click at [697, 87] on div "Dashboard Locations Locations Import Export New" at bounding box center [600, 87] width 900 height 88
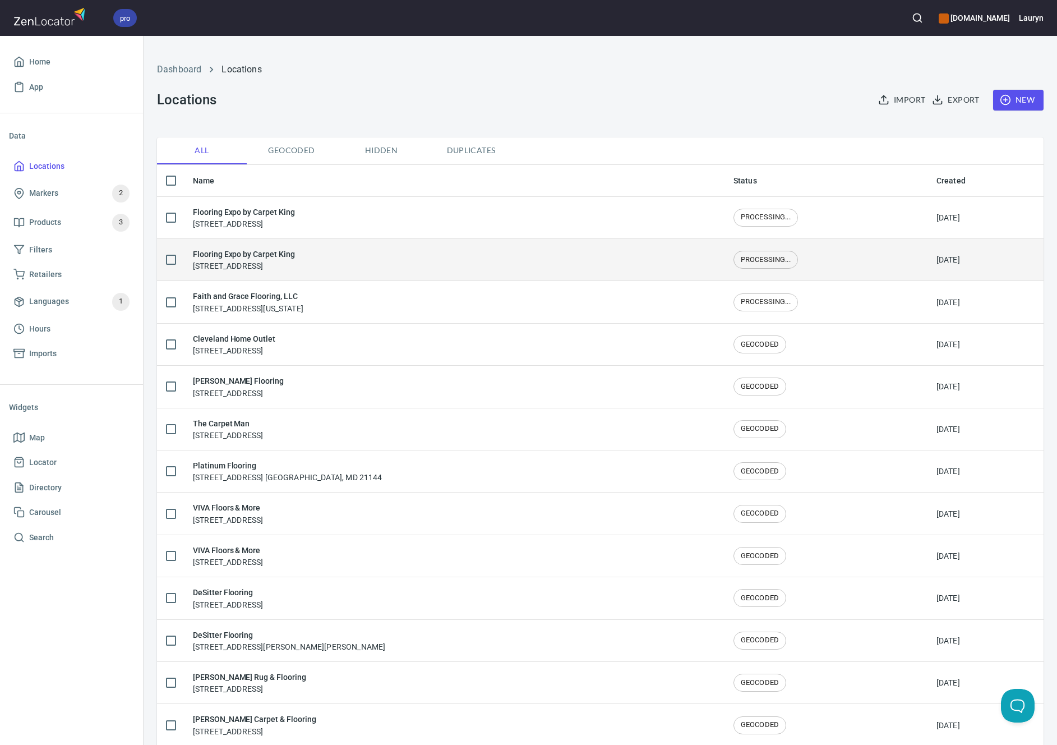
click at [363, 269] on div "Flooring Expo by Carpet King [STREET_ADDRESS]" at bounding box center [454, 260] width 523 height 24
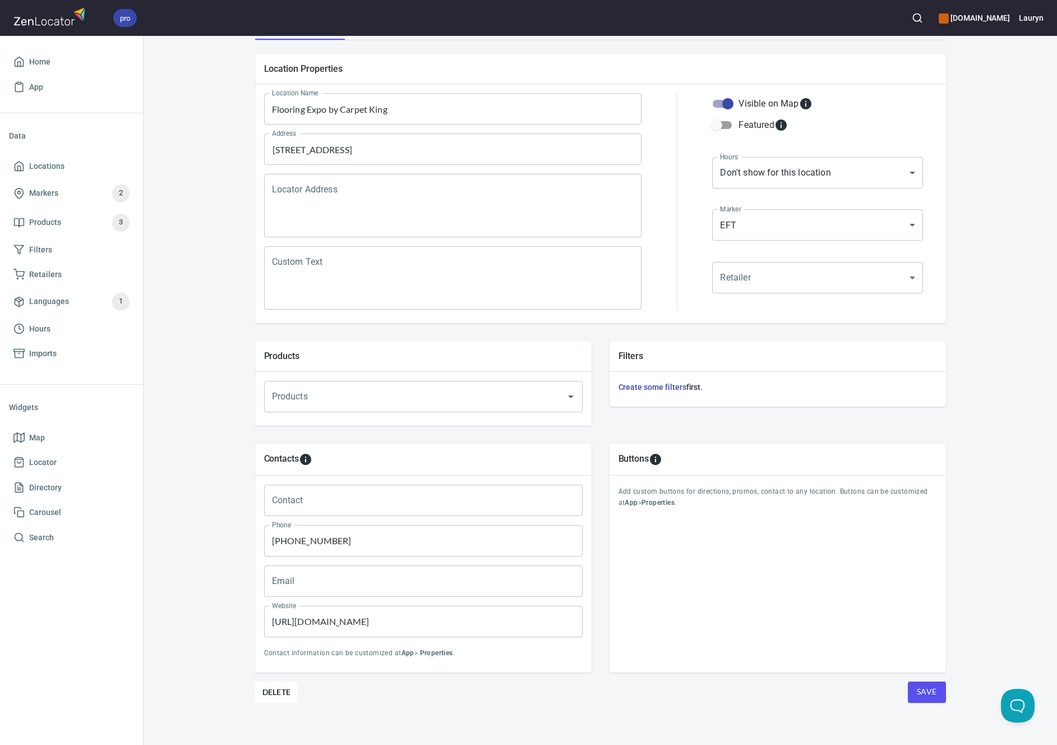
scroll to position [108, 0]
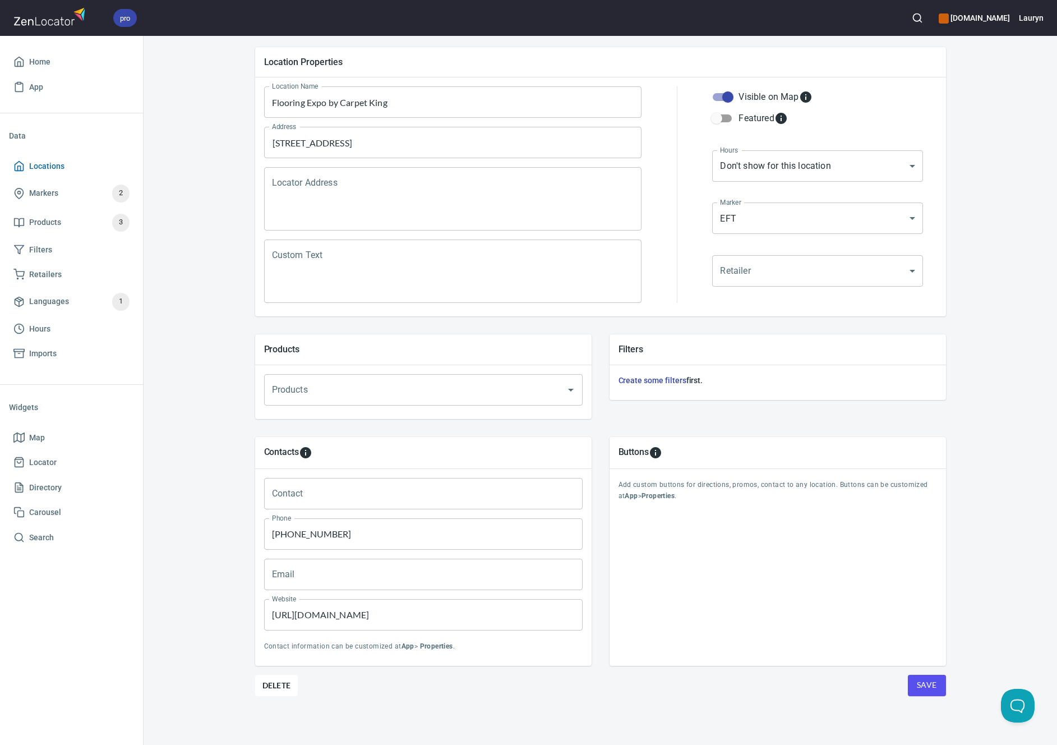
click at [60, 172] on span "Locations" at bounding box center [46, 166] width 35 height 14
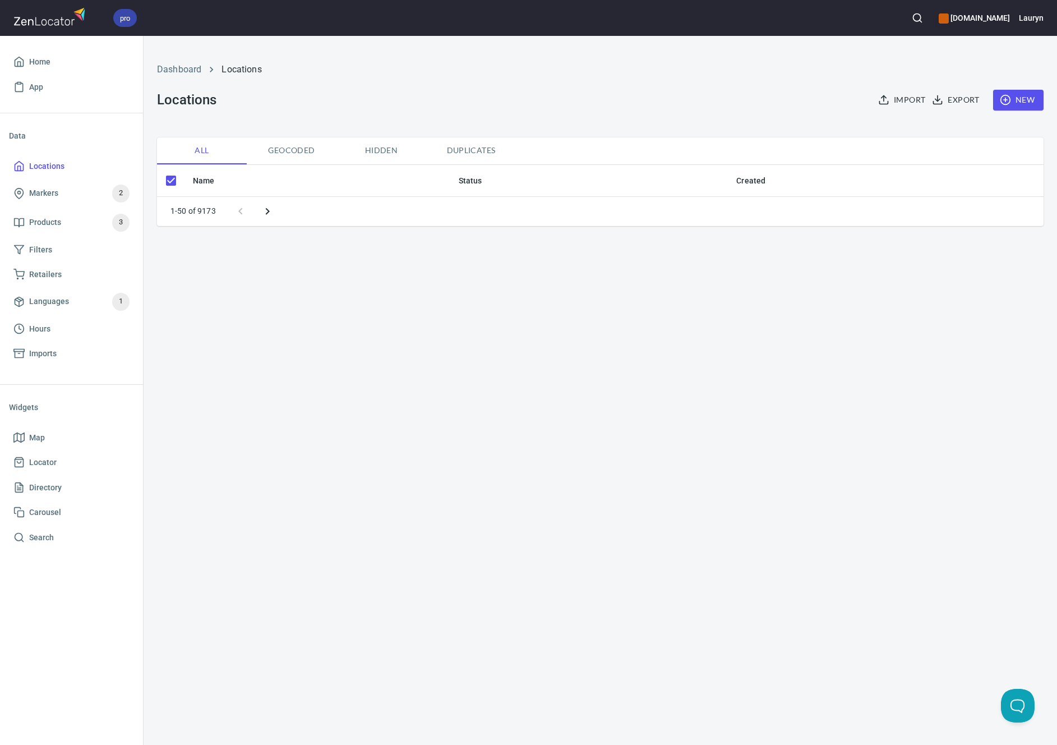
checkbox input "false"
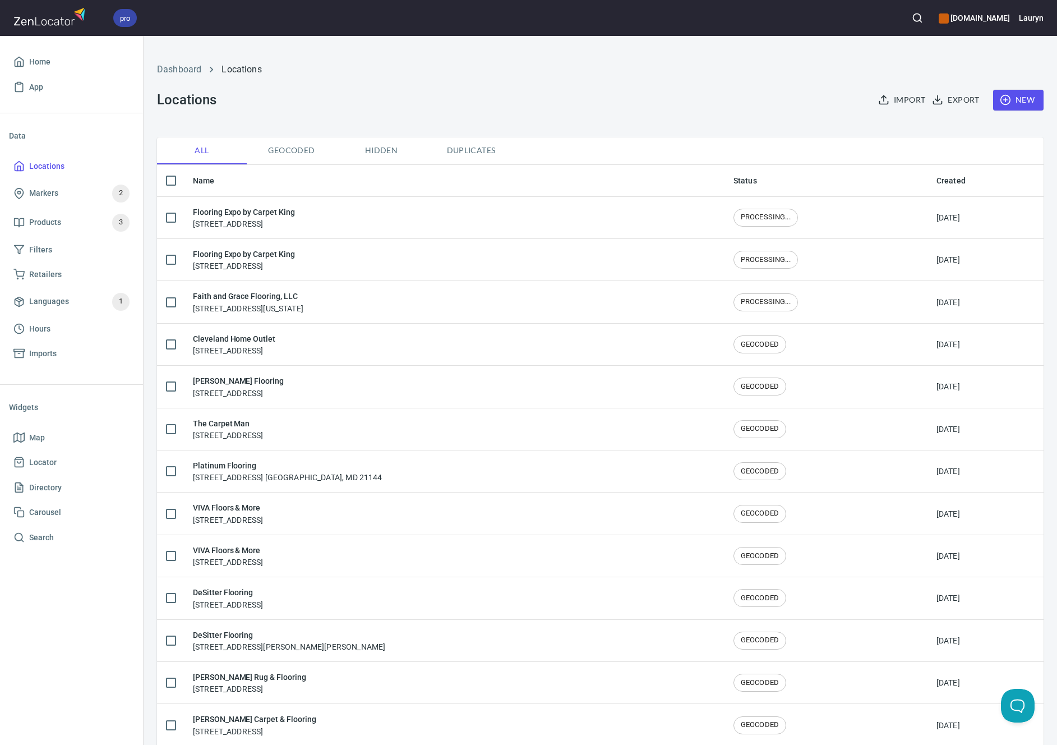
click at [608, 102] on div "Dashboard Locations Locations Import Export New" at bounding box center [600, 87] width 900 height 88
click at [486, 79] on div "Dashboard Locations" at bounding box center [600, 69] width 900 height 27
